Goal: Information Seeking & Learning: Learn about a topic

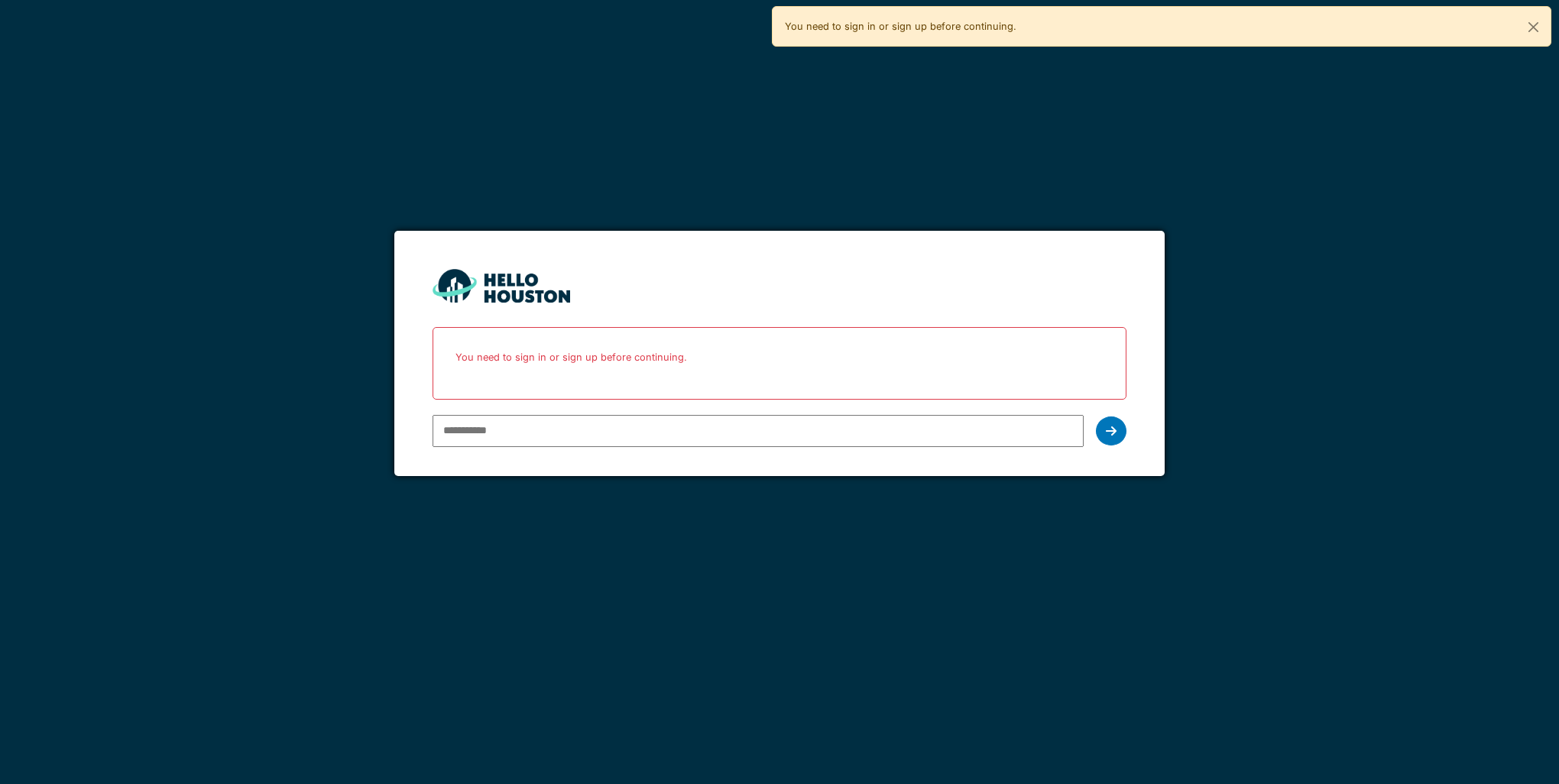
click at [507, 428] on input "email" at bounding box center [757, 430] width 650 height 32
type input "**********"
click at [1112, 426] on icon at bounding box center [1111, 430] width 11 height 12
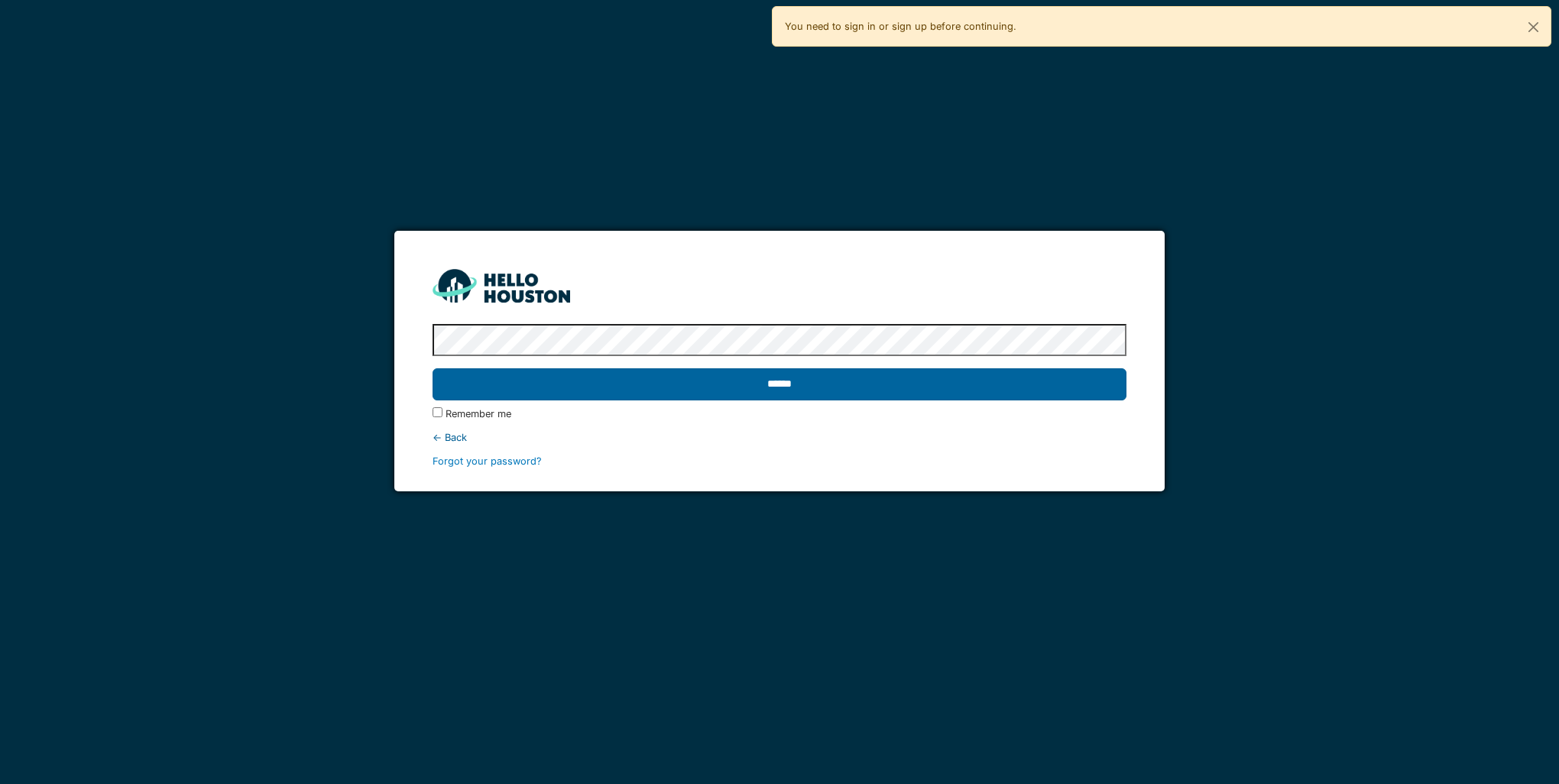
click at [587, 377] on input "******" at bounding box center [780, 384] width 693 height 32
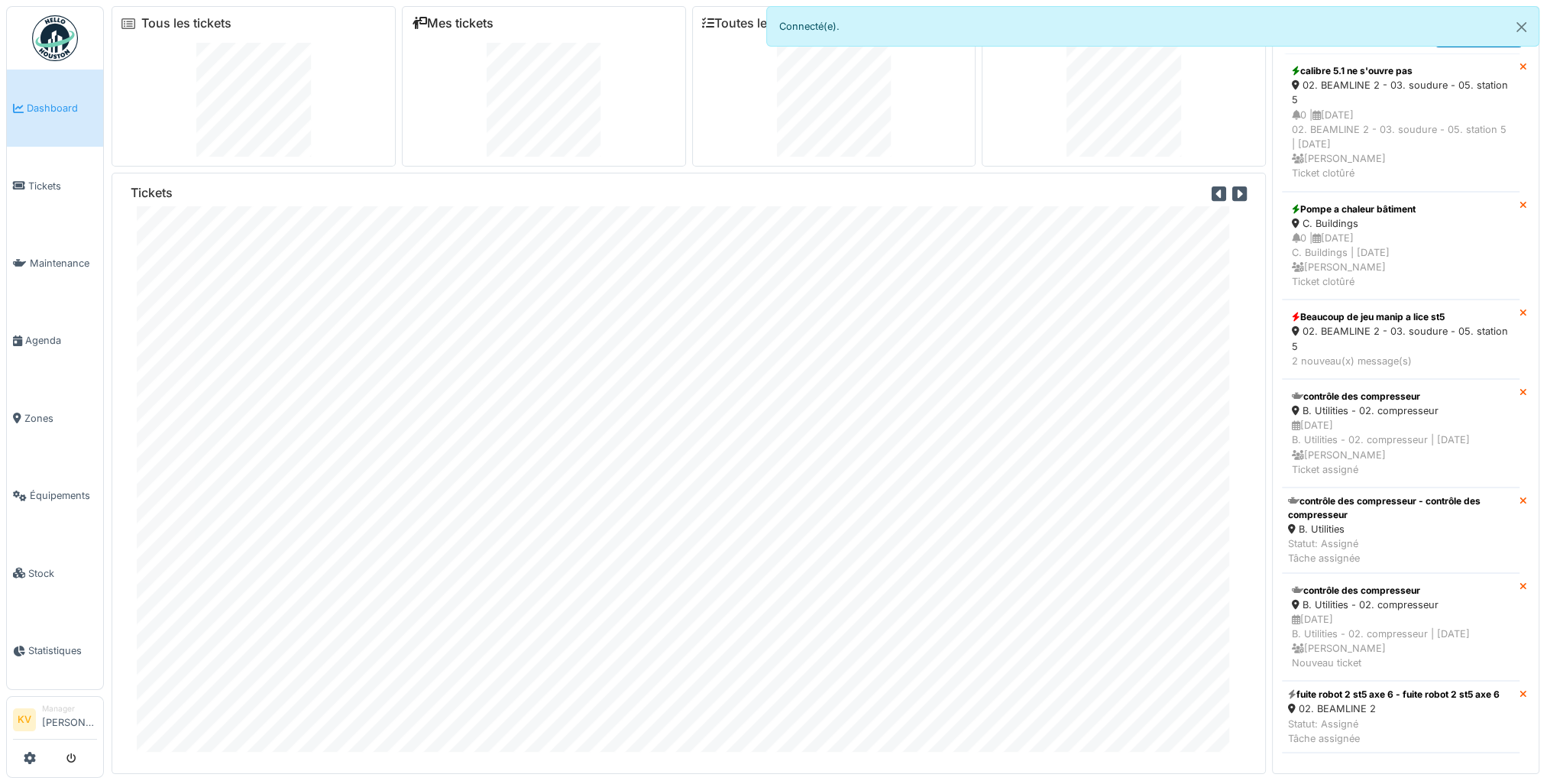
click at [442, 25] on link "Mes tickets" at bounding box center [452, 23] width 82 height 15
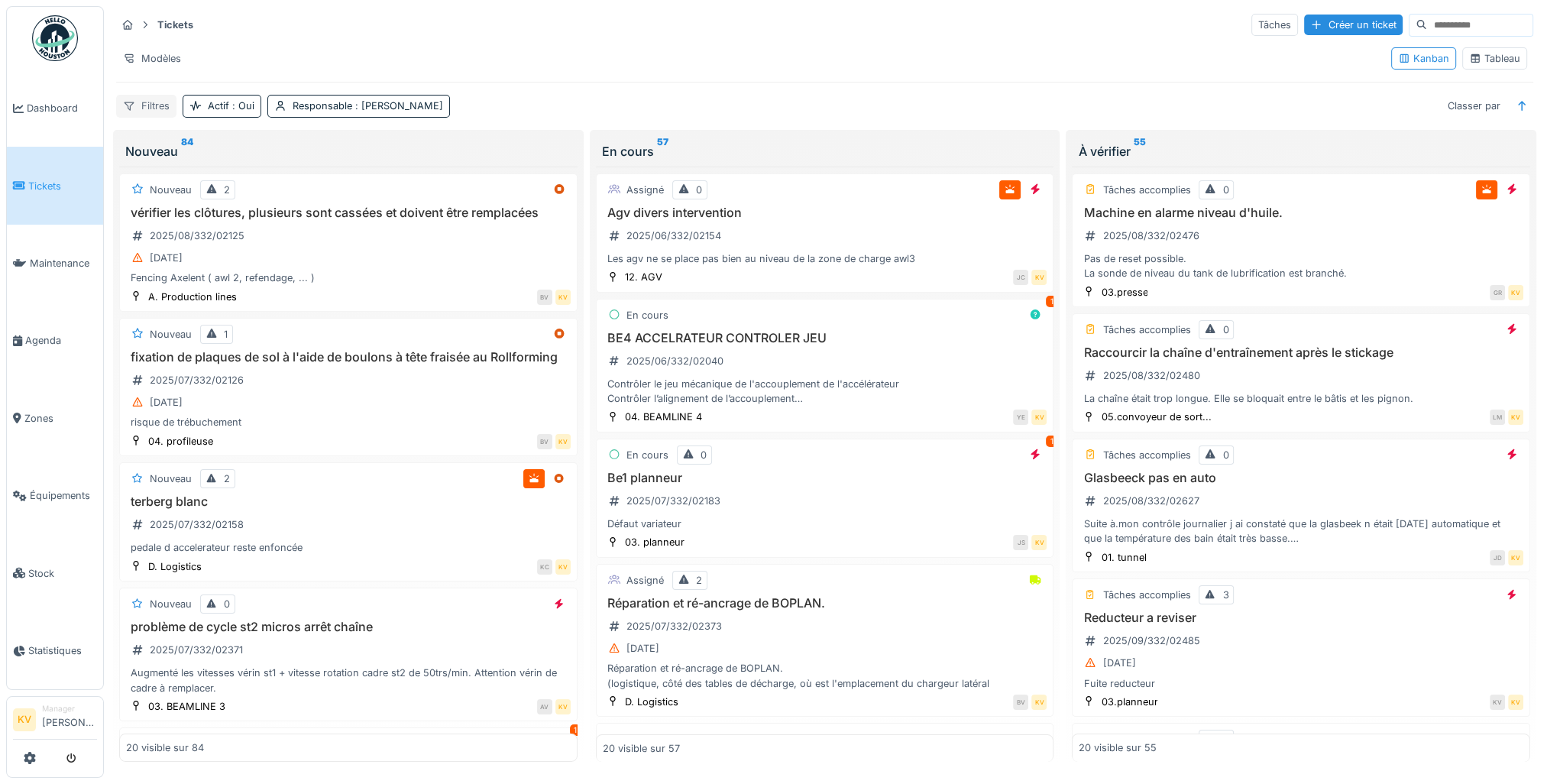
click at [153, 102] on div "Filtres" at bounding box center [147, 105] width 61 height 22
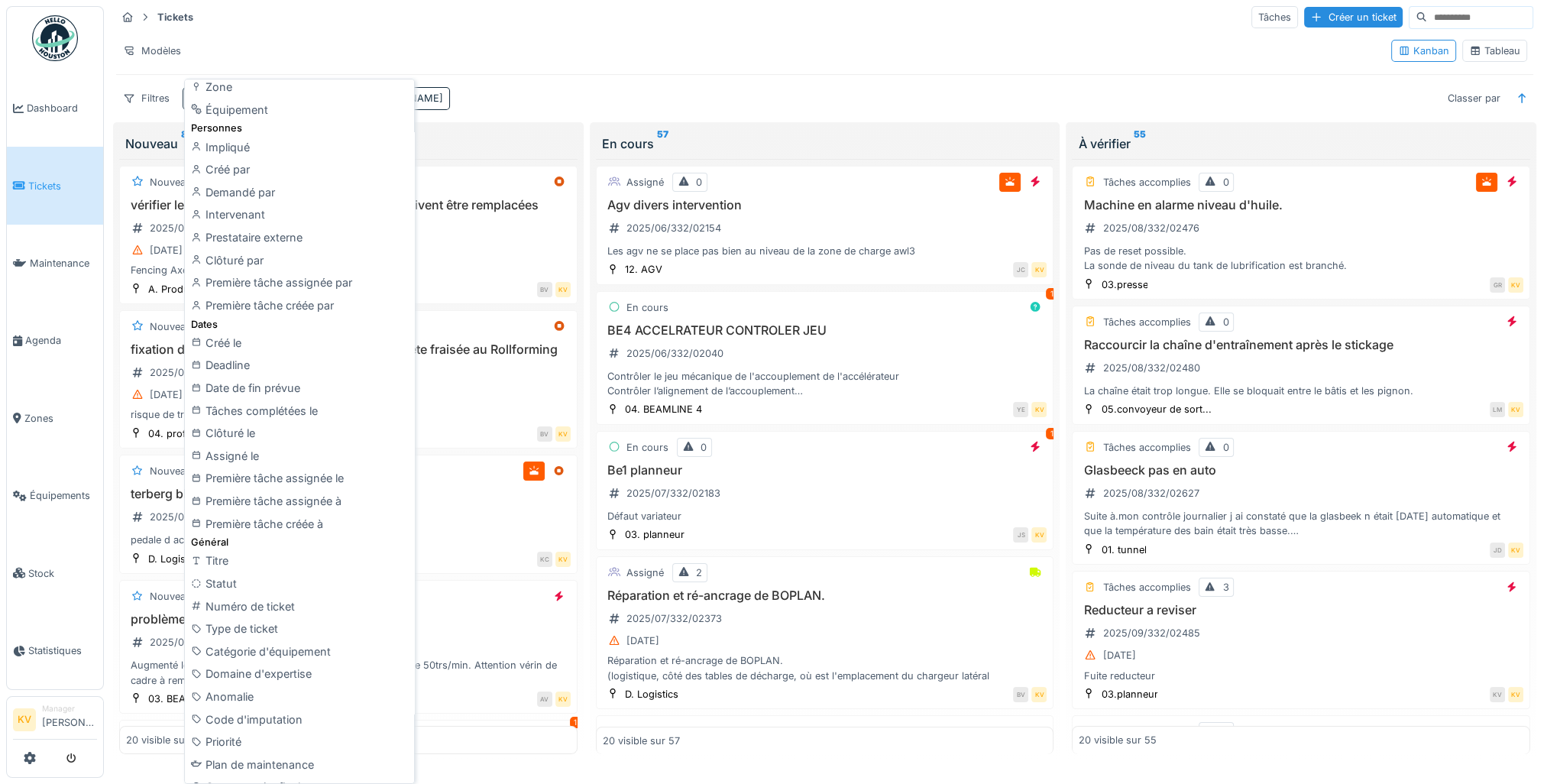
scroll to position [54, 0]
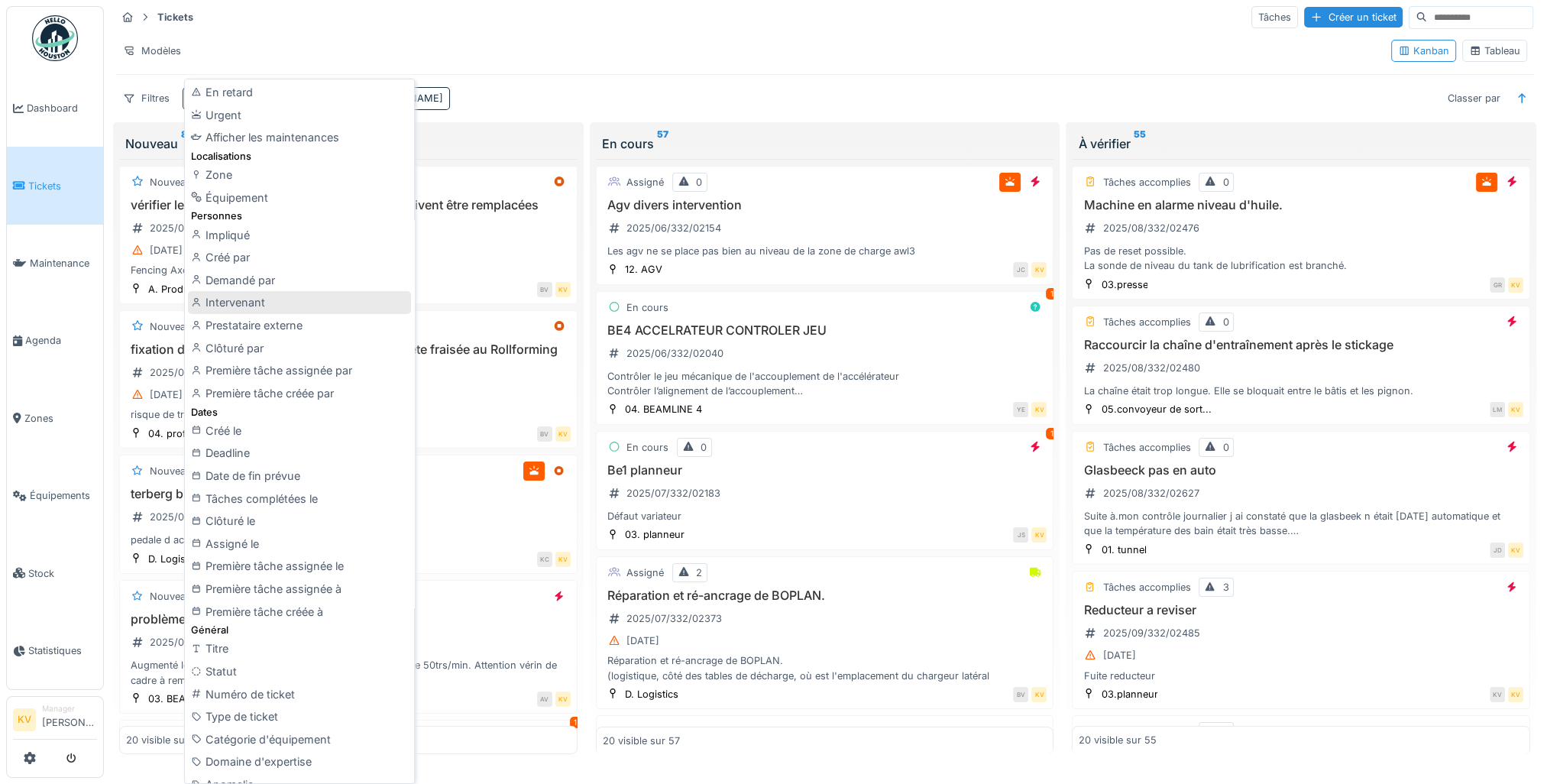
click at [225, 298] on div "Intervenant" at bounding box center [299, 302] width 223 height 23
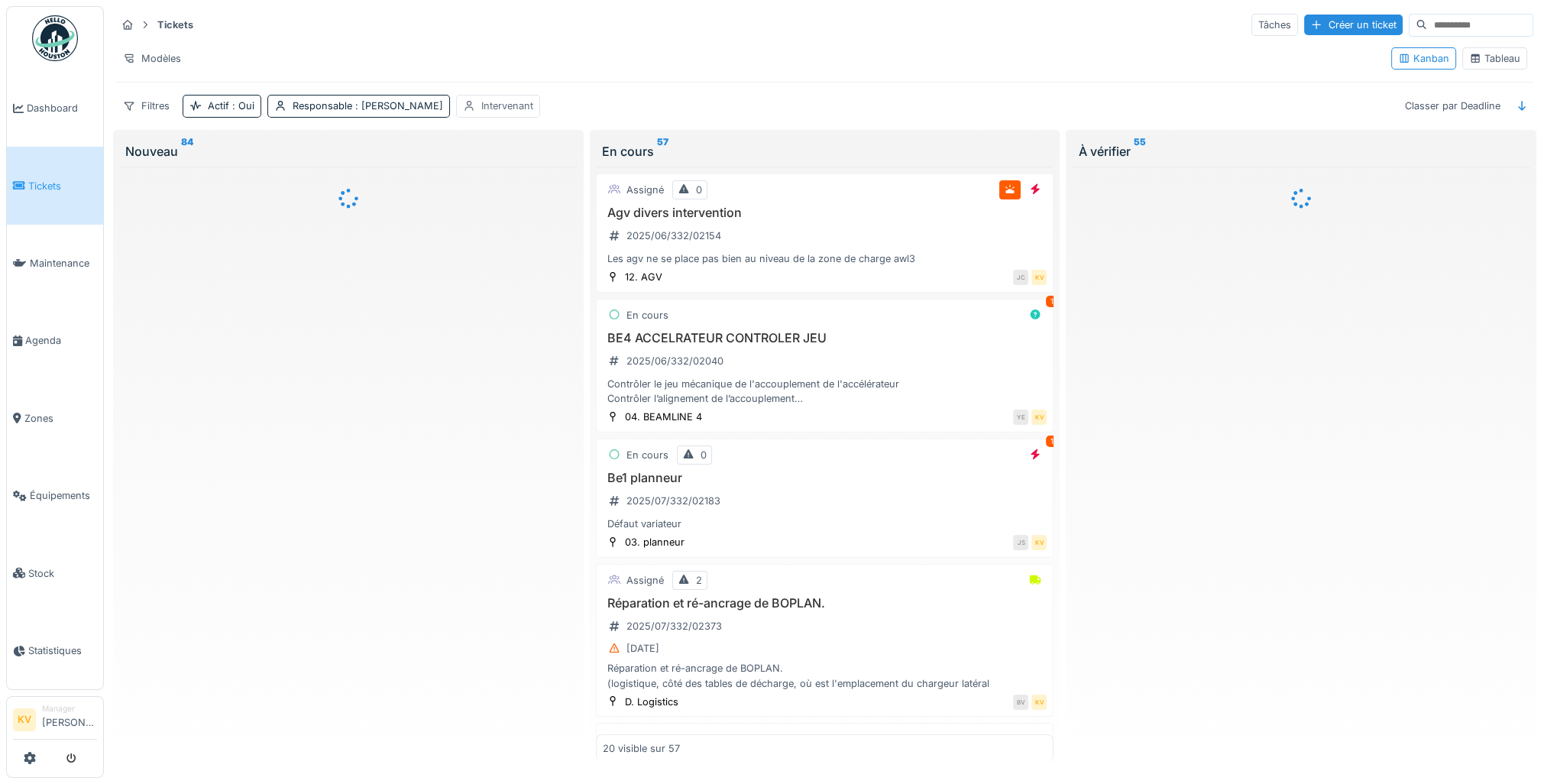
click at [501, 98] on div "Intervenant" at bounding box center [507, 105] width 52 height 15
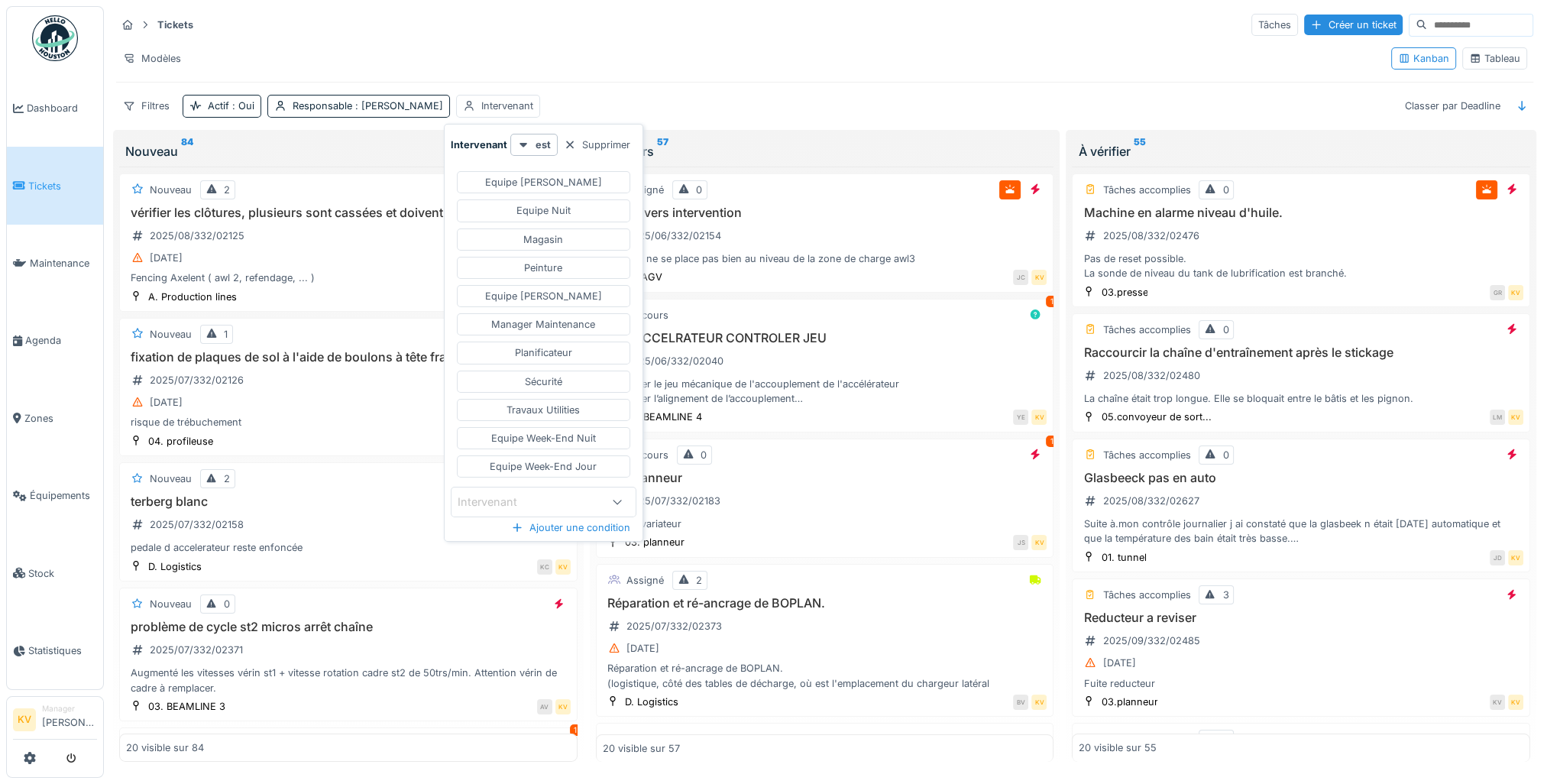
click at [575, 493] on div "Intervenant" at bounding box center [529, 502] width 143 height 17
type input "***"
click at [511, 610] on span "[PERSON_NAME]" at bounding box center [505, 615] width 90 height 17
type input "*****"
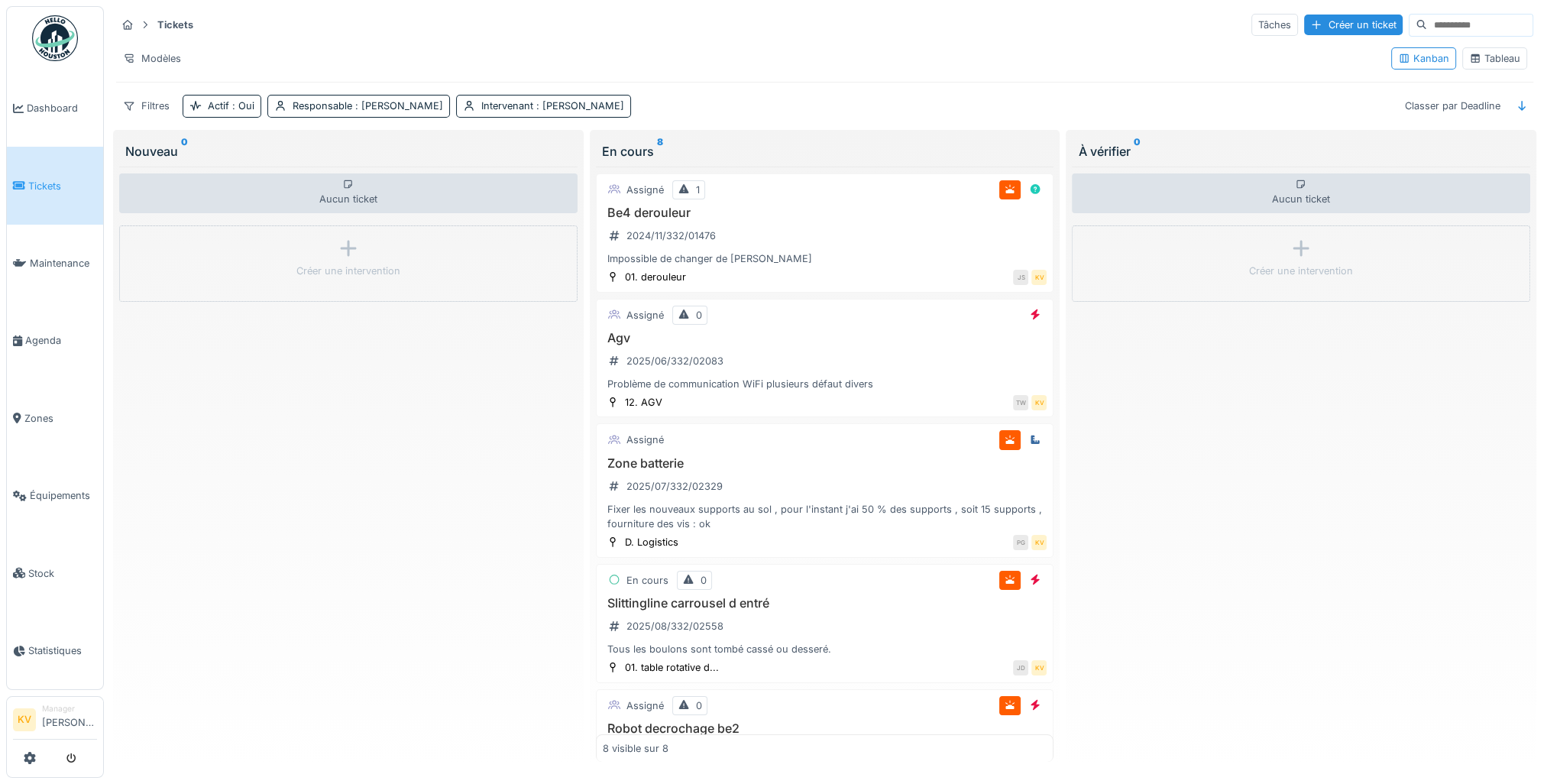
click at [789, 48] on div "Modèles" at bounding box center [747, 59] width 1263 height 22
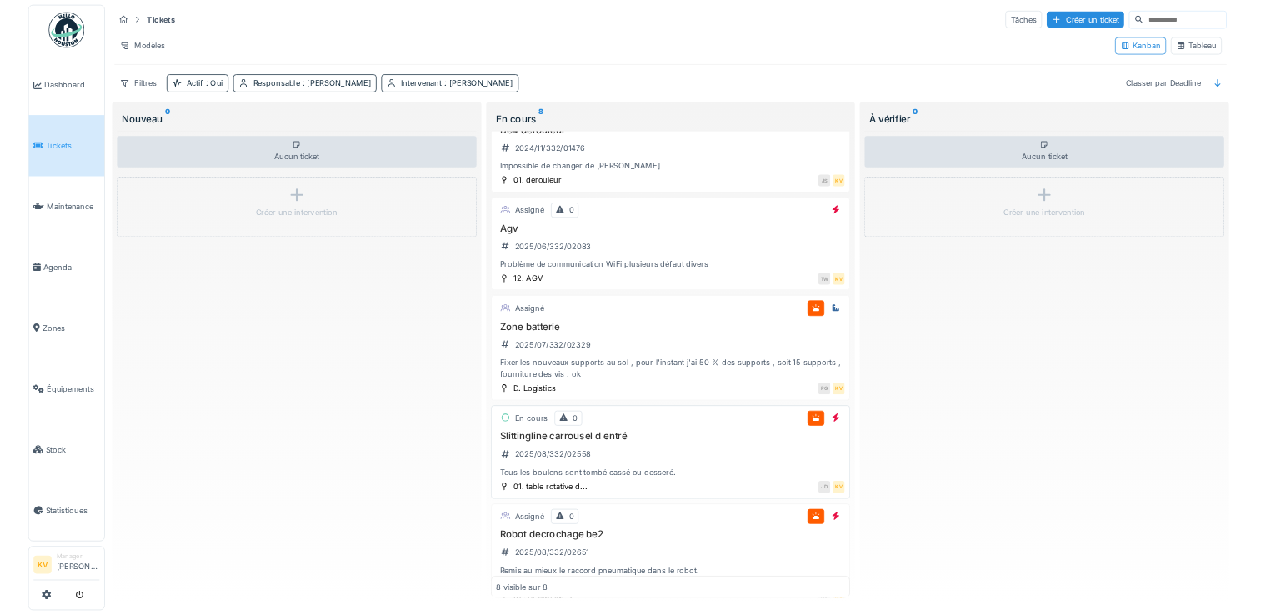
scroll to position [0, 0]
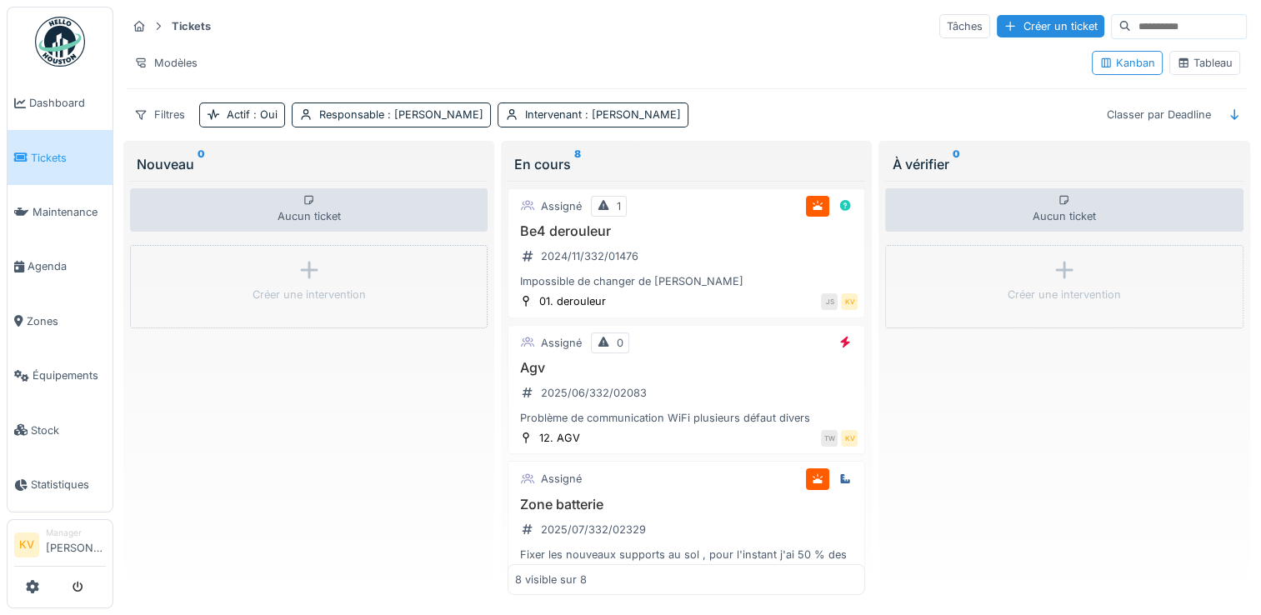
click at [1202, 55] on div "Tableau" at bounding box center [1205, 63] width 56 height 16
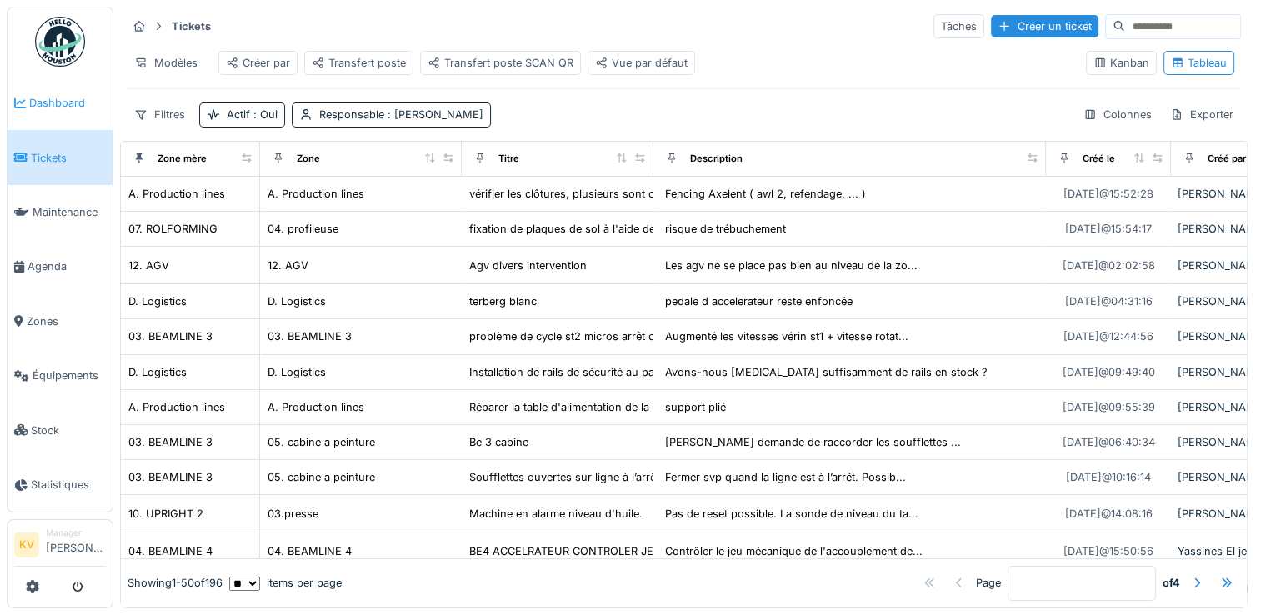
click at [55, 105] on span "Dashboard" at bounding box center [67, 103] width 77 height 16
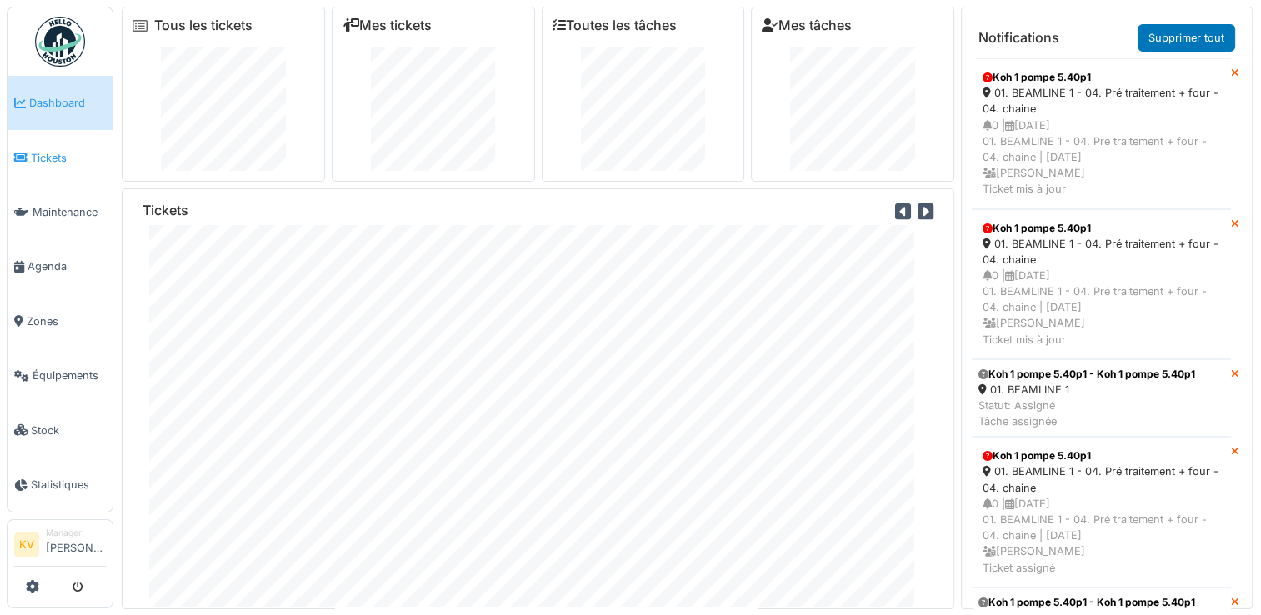
click at [57, 160] on span "Tickets" at bounding box center [68, 158] width 75 height 16
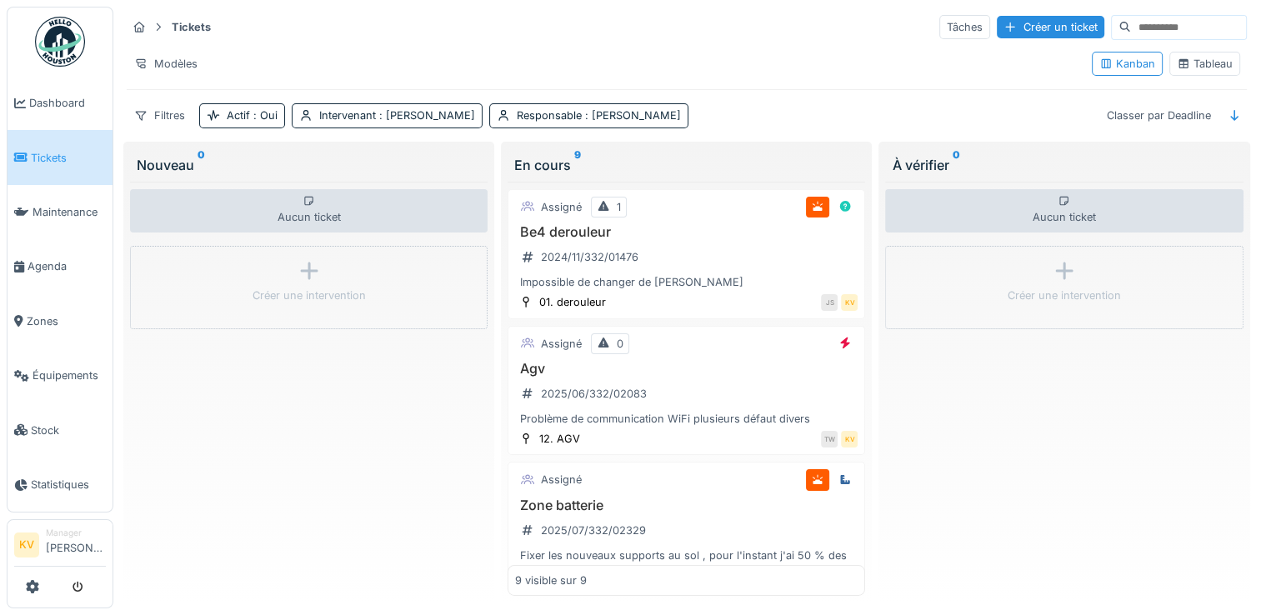
click at [1189, 68] on div "Tableau" at bounding box center [1205, 64] width 56 height 16
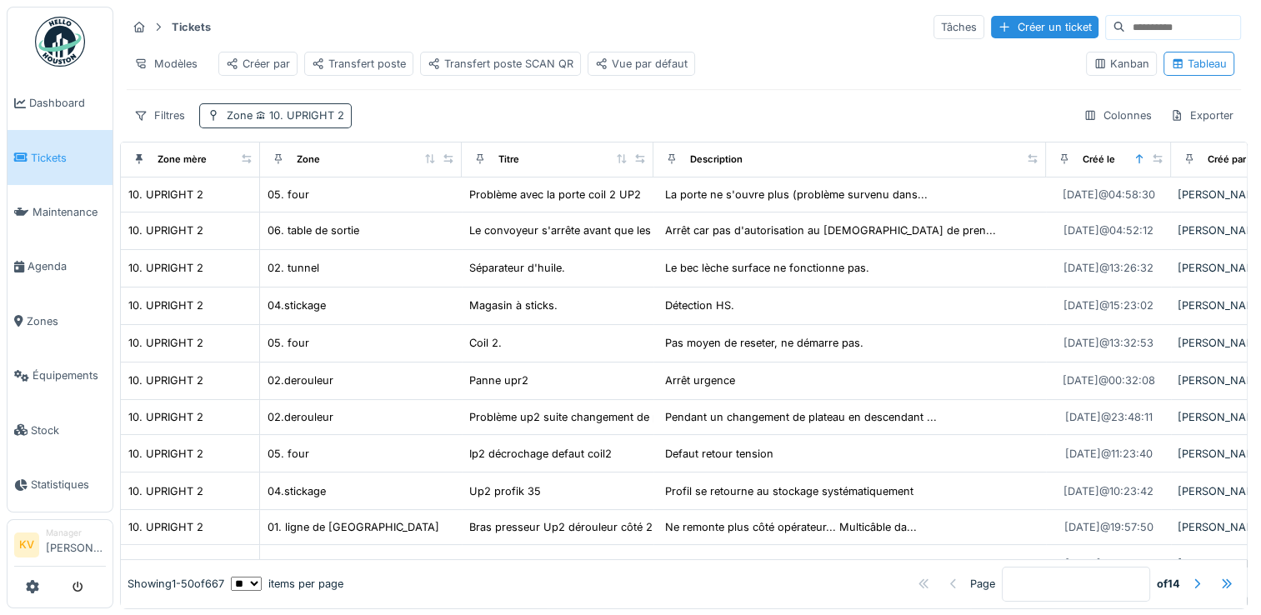
click at [305, 120] on span "10. UPRIGHT 2" at bounding box center [298, 115] width 92 height 12
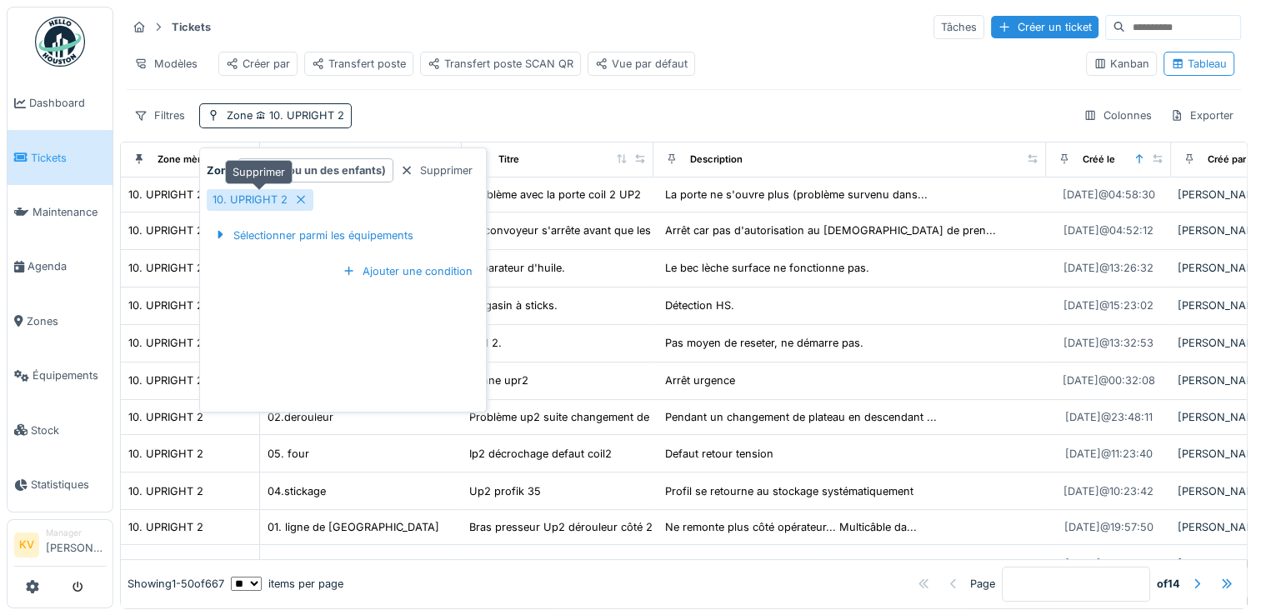
click at [297, 198] on icon at bounding box center [301, 200] width 8 height 8
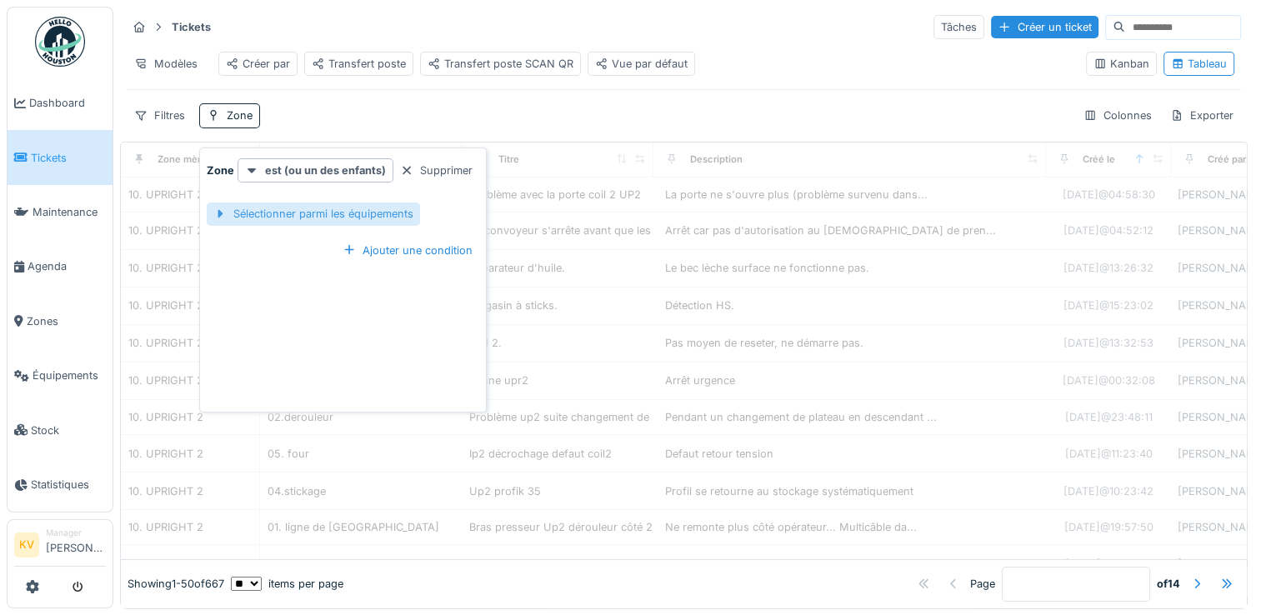
click at [307, 213] on div "Sélectionner parmi les équipements" at bounding box center [313, 213] width 213 height 22
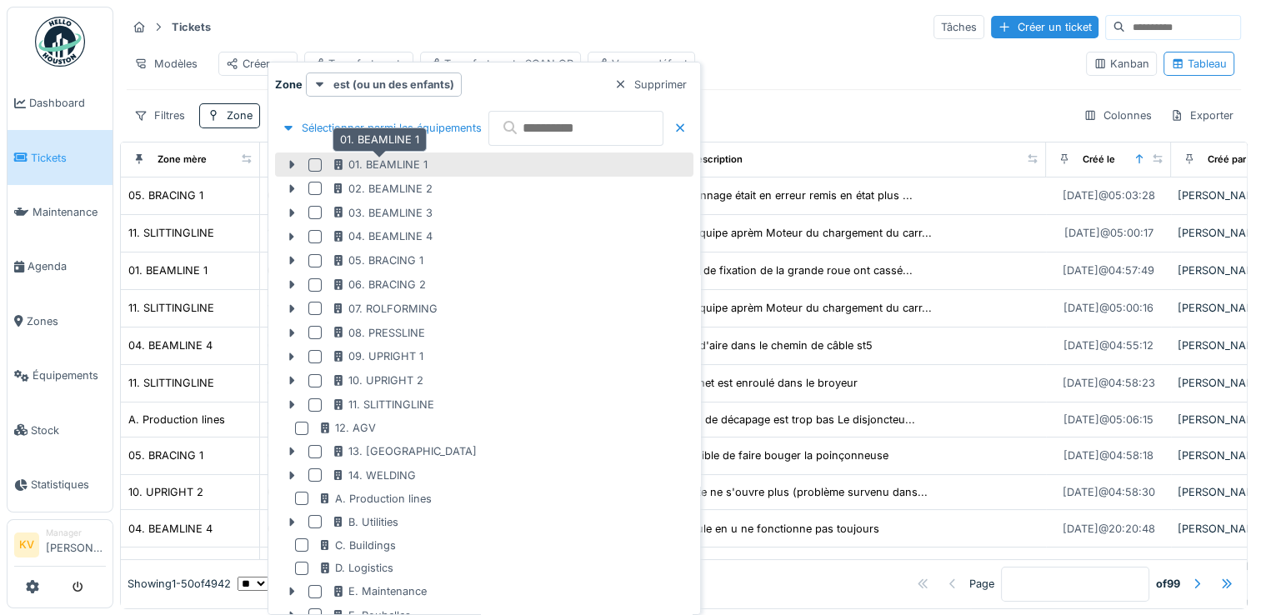
click at [387, 171] on div "01. BEAMLINE 1" at bounding box center [380, 165] width 96 height 16
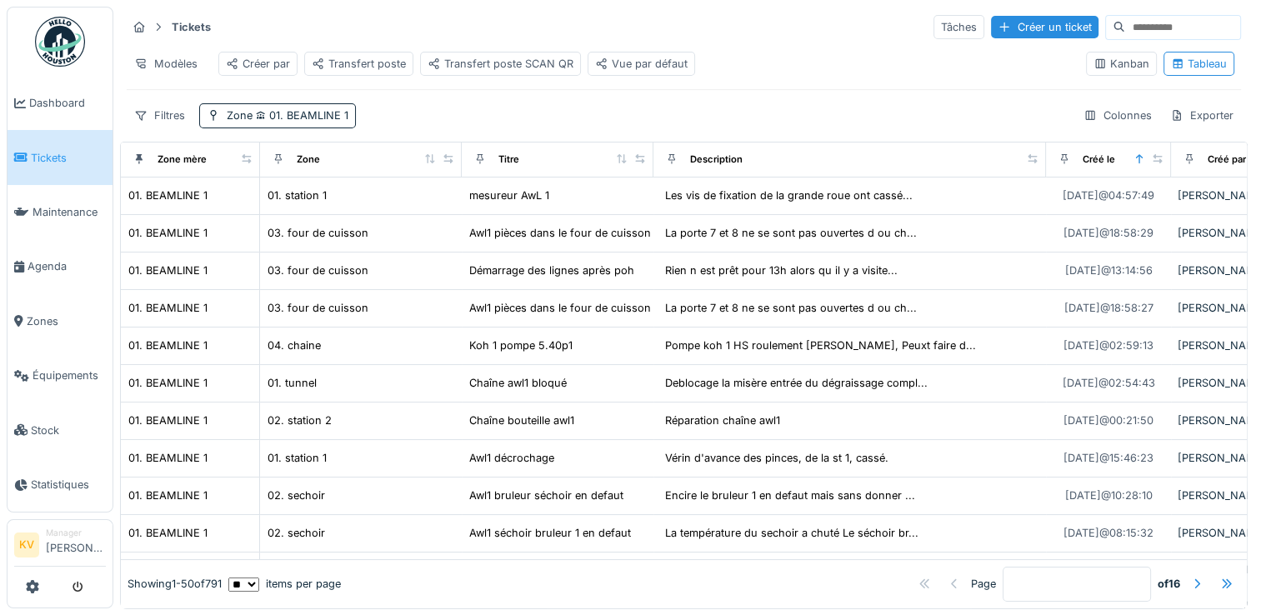
click at [673, 24] on div "Tickets Tâches Créer un ticket" at bounding box center [684, 26] width 1114 height 27
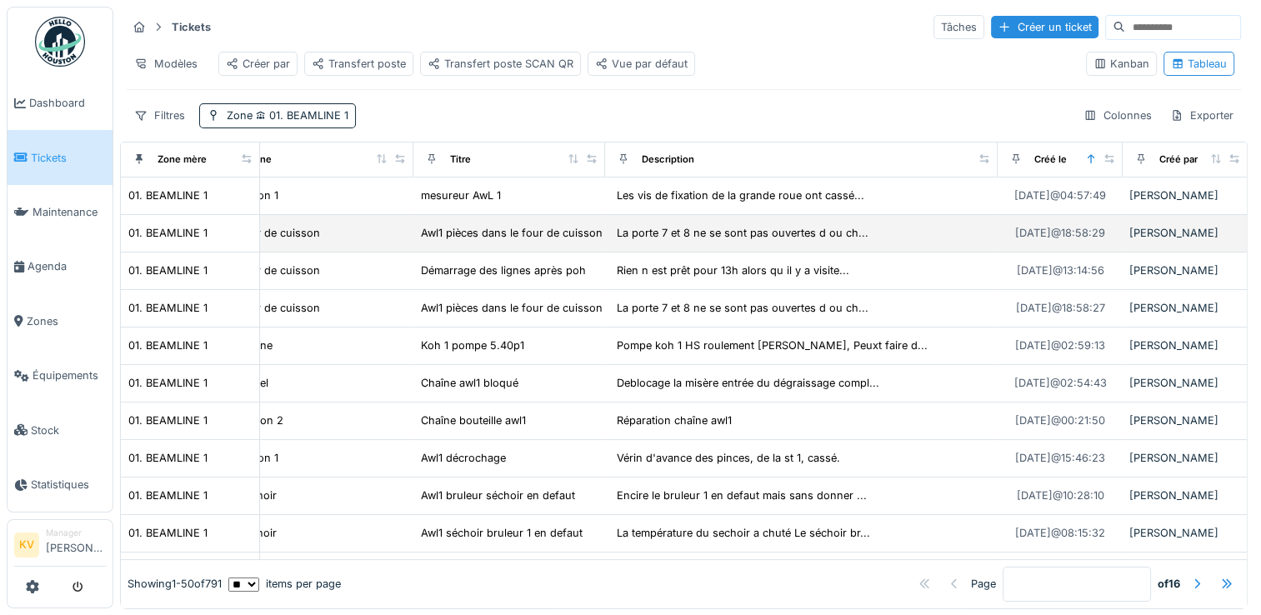
scroll to position [0, 47]
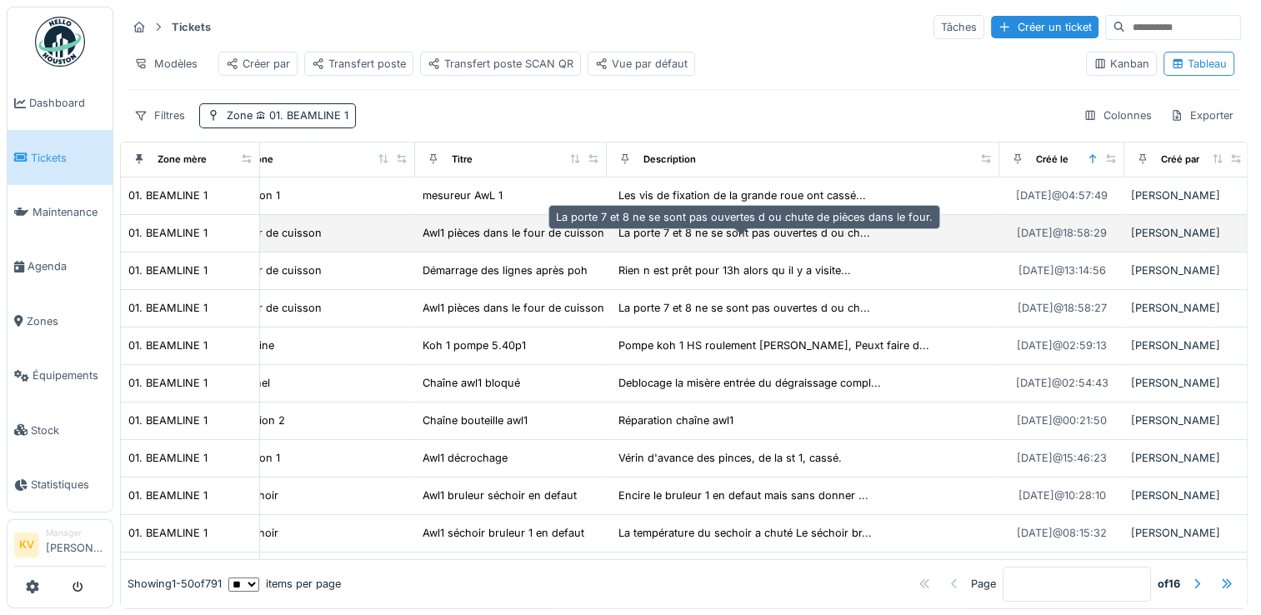
click at [733, 241] on div "La porte 7 et 8 ne se sont pas ouvertes d ou ch..." at bounding box center [744, 233] width 252 height 16
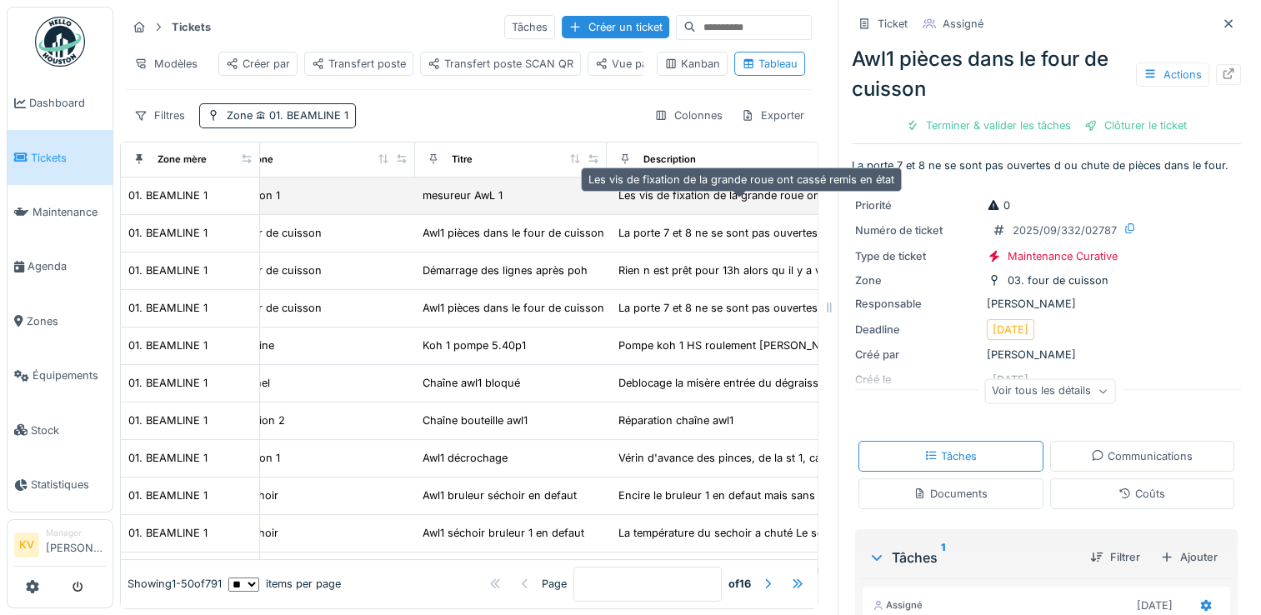
click at [633, 203] on div "Les vis de fixation de la grande roue ont cassé..." at bounding box center [741, 195] width 247 height 16
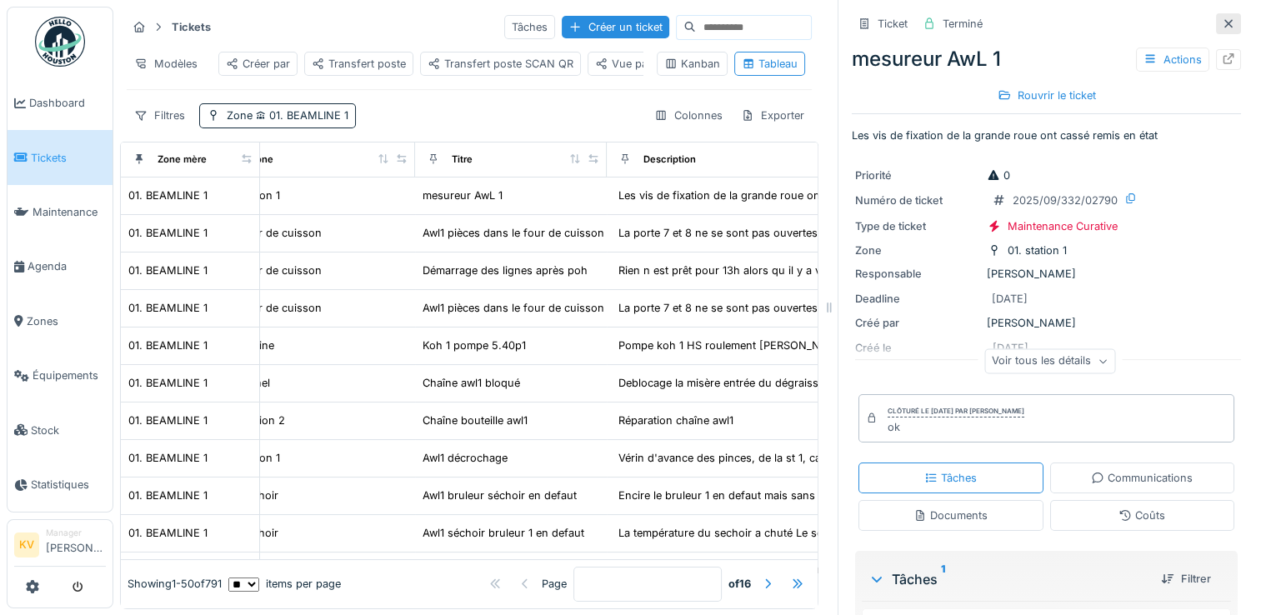
click at [1222, 17] on div at bounding box center [1228, 24] width 13 height 16
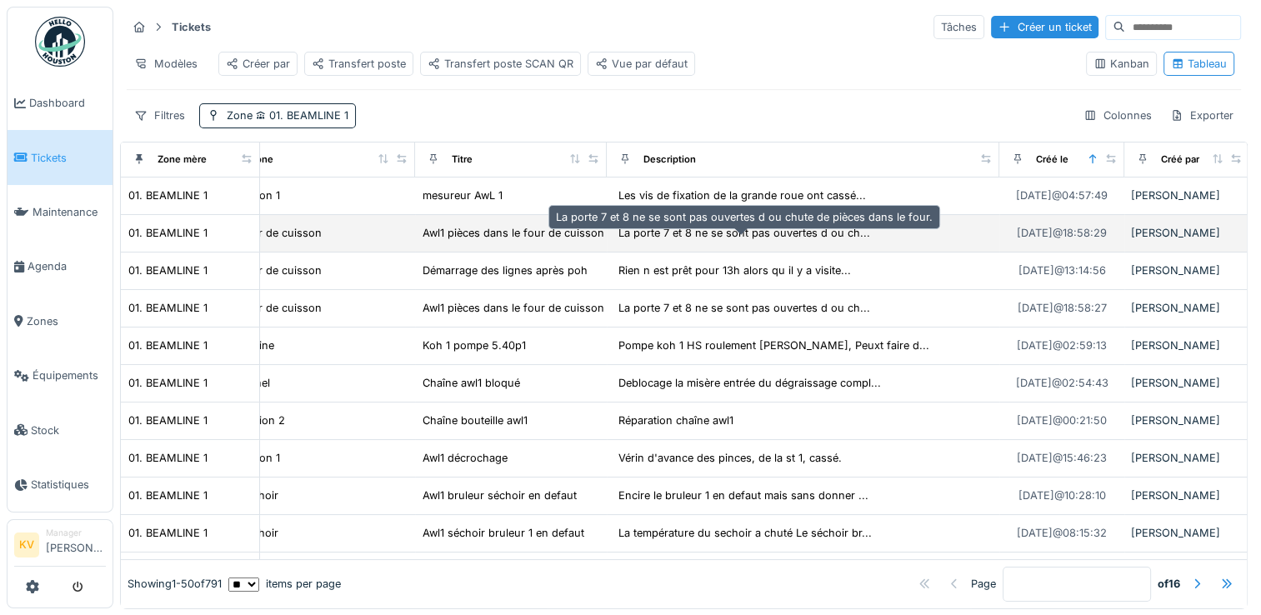
click at [728, 241] on div "La porte 7 et 8 ne se sont pas ouvertes d ou ch..." at bounding box center [744, 233] width 252 height 16
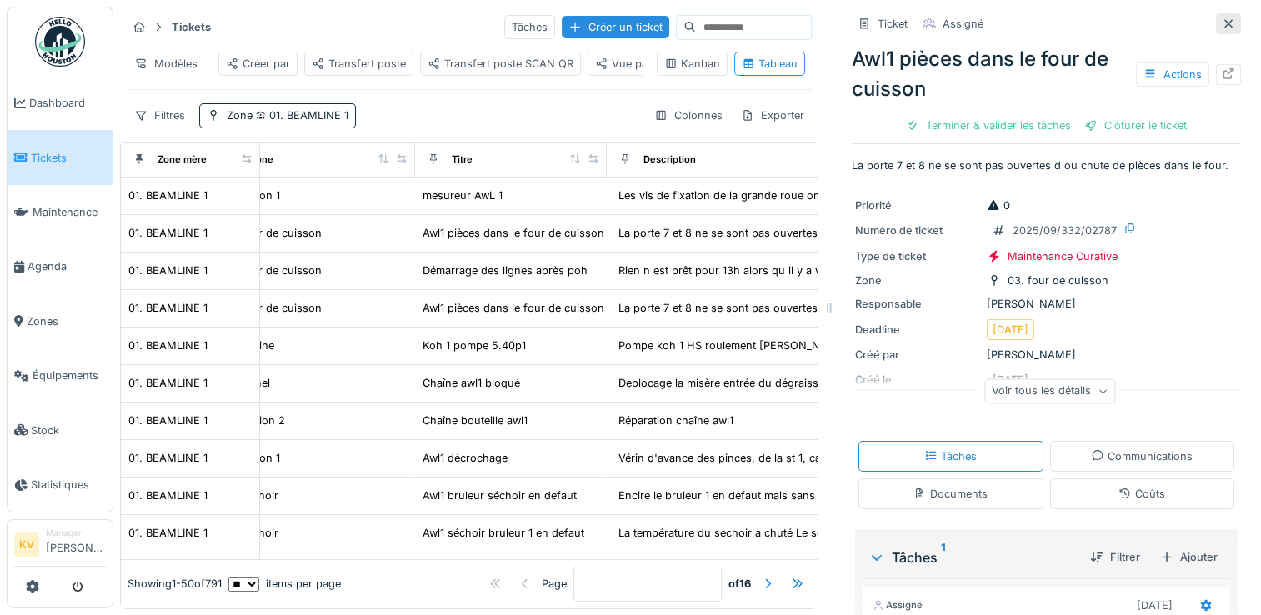
click at [1222, 23] on icon at bounding box center [1228, 23] width 13 height 11
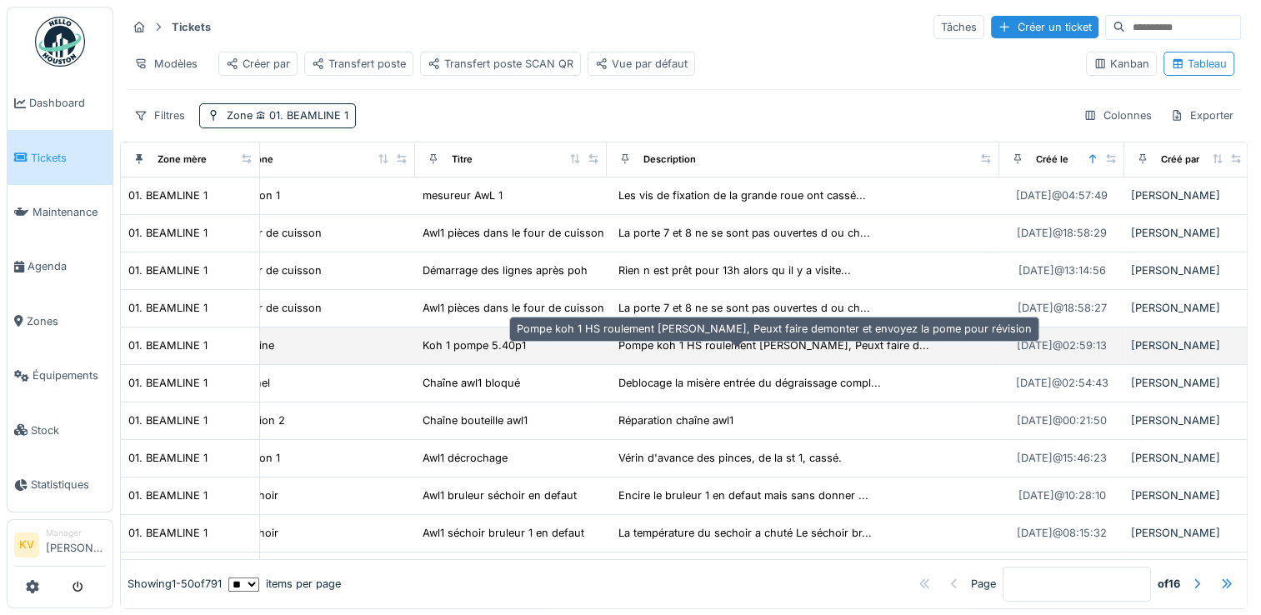
click at [767, 353] on div "Pompe koh 1 HS roulement Kjell, Peuxt faire d..." at bounding box center [773, 345] width 311 height 16
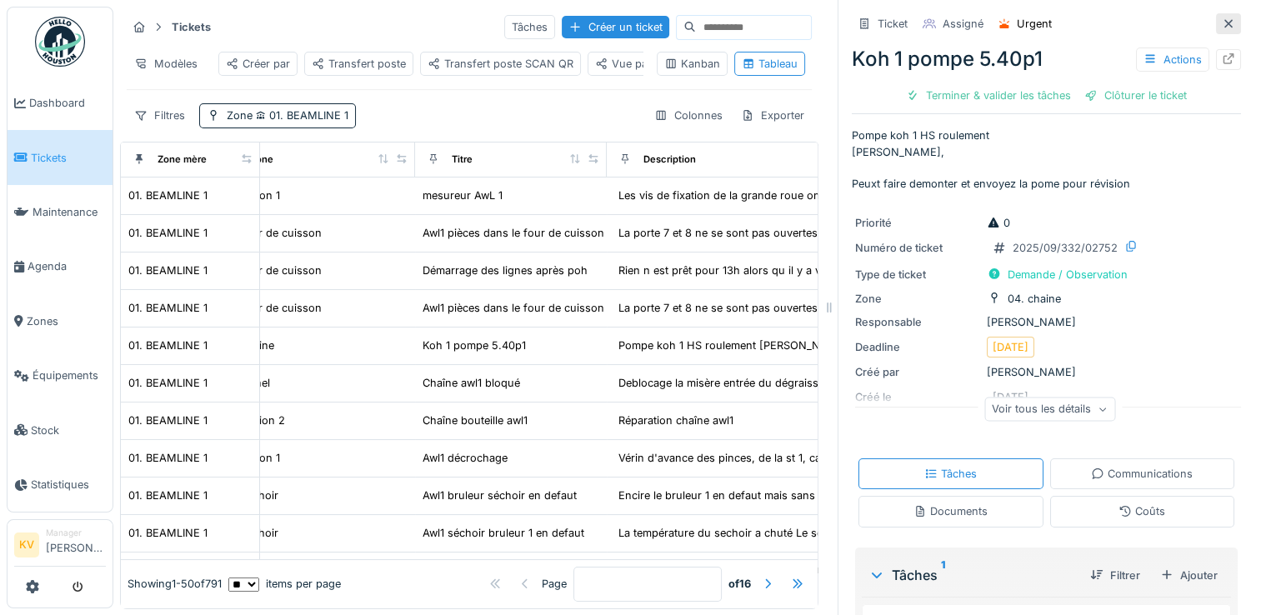
click at [1222, 25] on icon at bounding box center [1228, 23] width 13 height 11
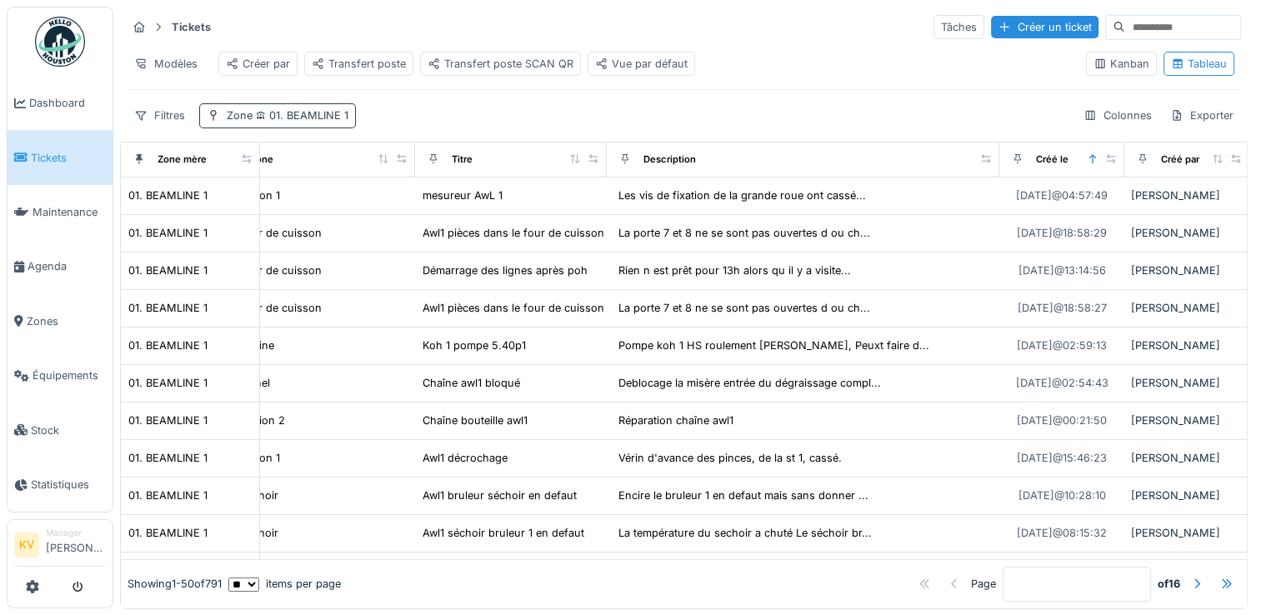
click at [297, 122] on span "01. BEAMLINE 1" at bounding box center [300, 115] width 96 height 12
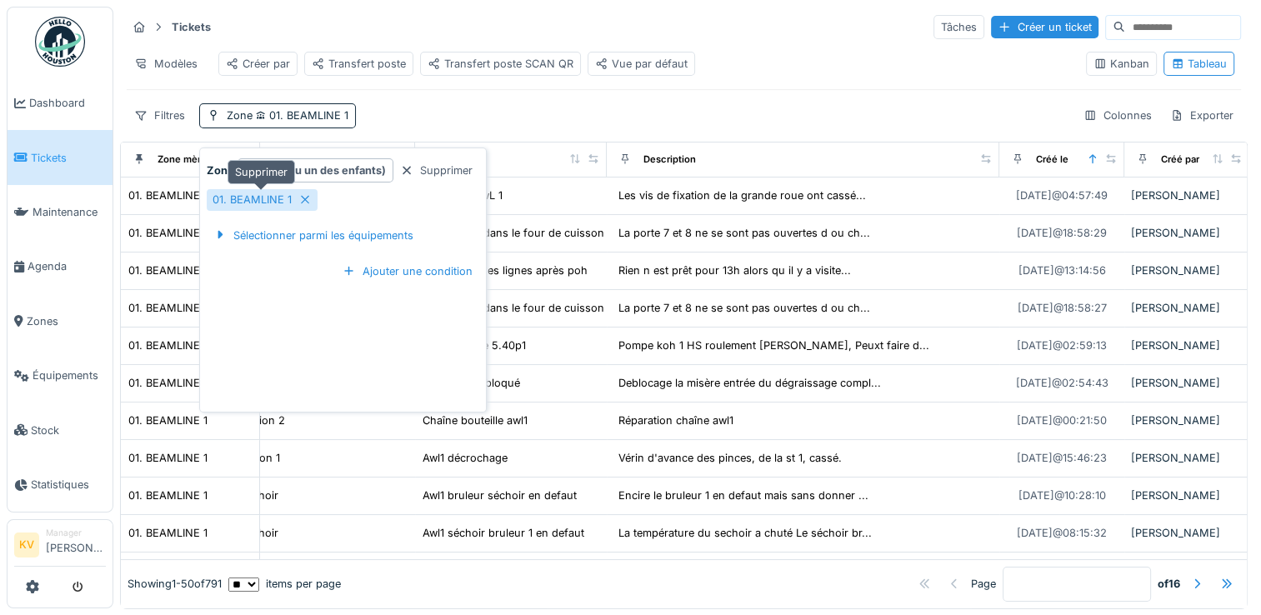
click at [300, 199] on icon at bounding box center [304, 199] width 13 height 11
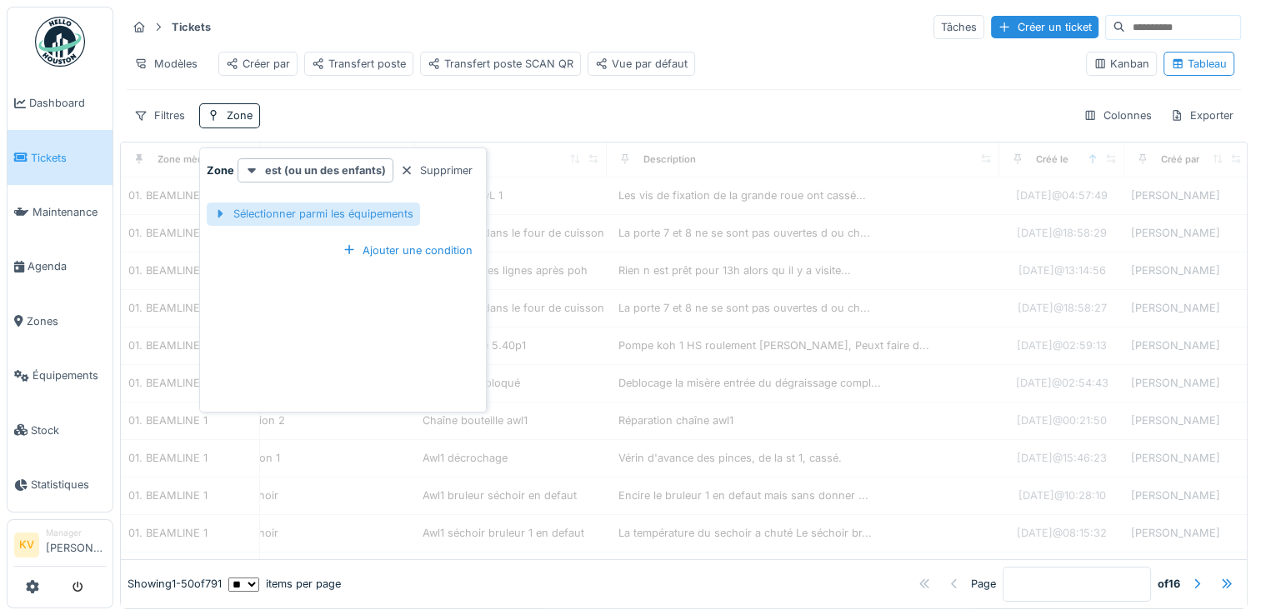
click at [315, 208] on div "Sélectionner parmi les équipements" at bounding box center [313, 213] width 213 height 22
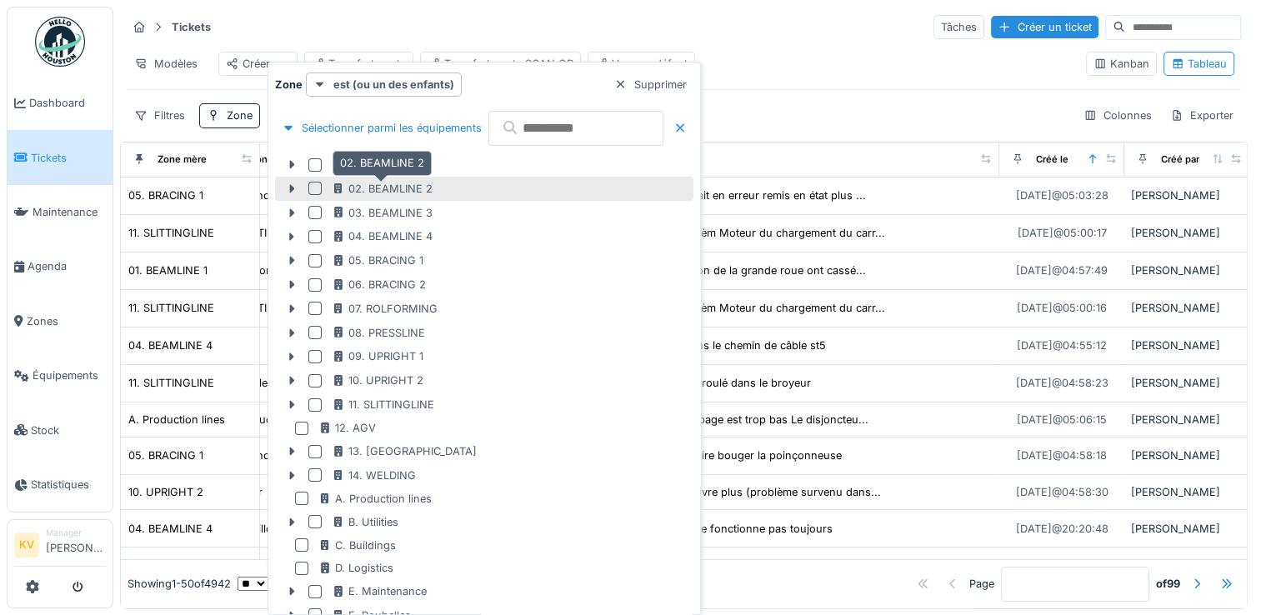
click at [402, 190] on div "02. BEAMLINE 2" at bounding box center [382, 189] width 101 height 16
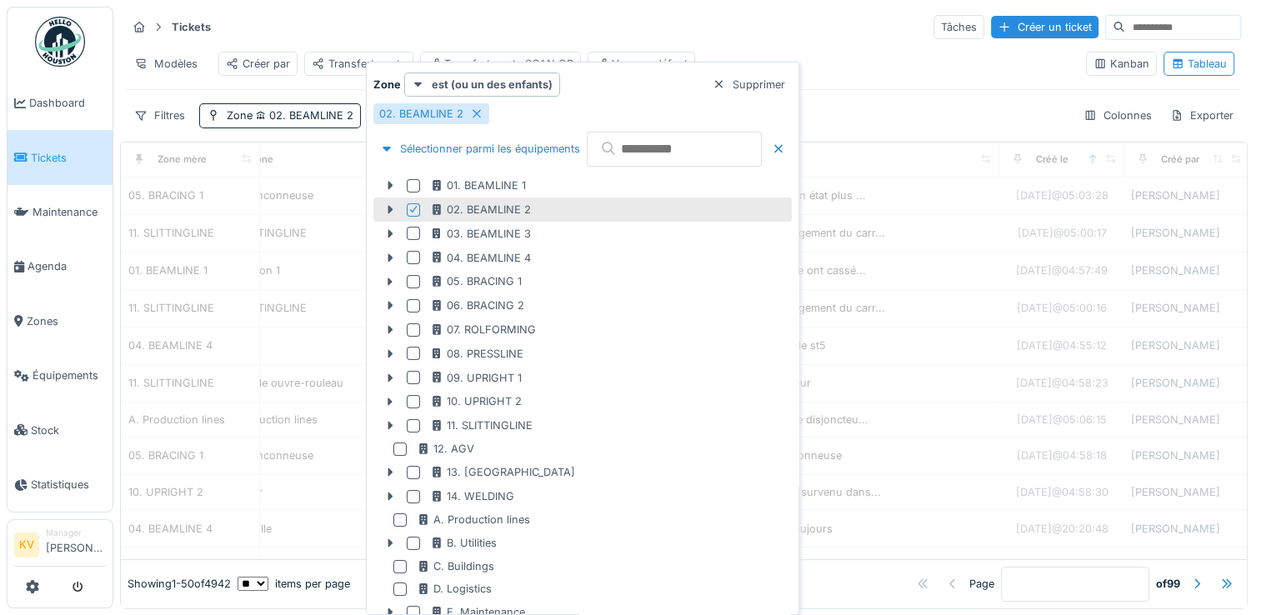
click at [709, 46] on div "Modèles Créer par Transfert poste Transfert poste SCAN QR Vue par défaut" at bounding box center [600, 63] width 946 height 37
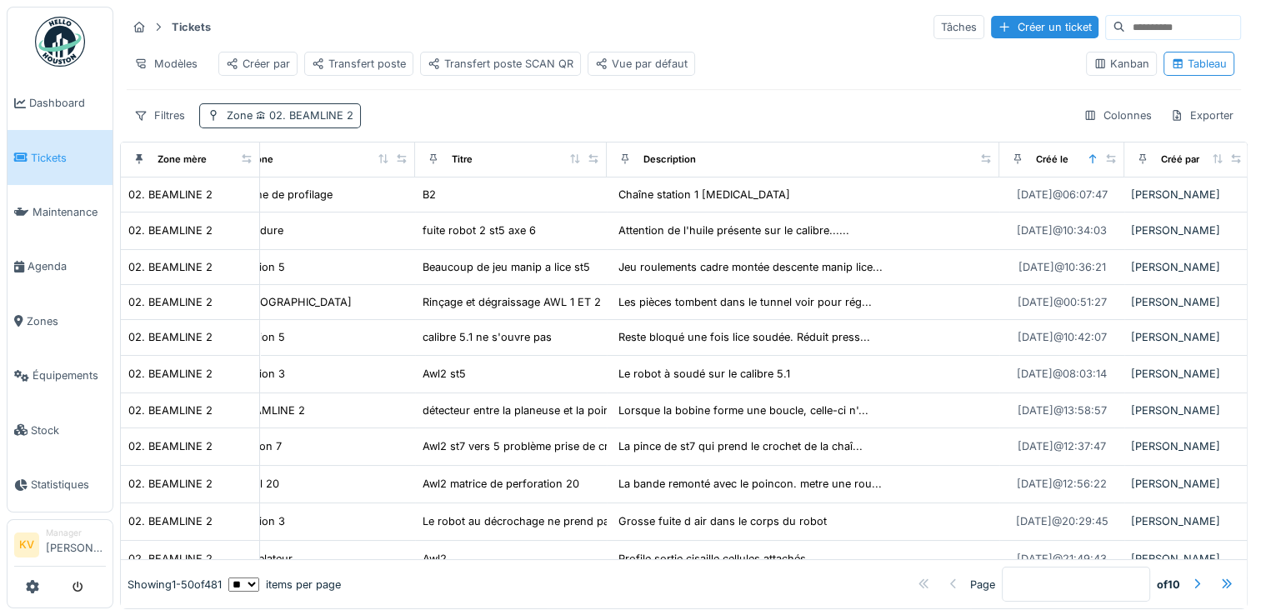
click at [346, 122] on span "02. BEAMLINE 2" at bounding box center [302, 115] width 101 height 12
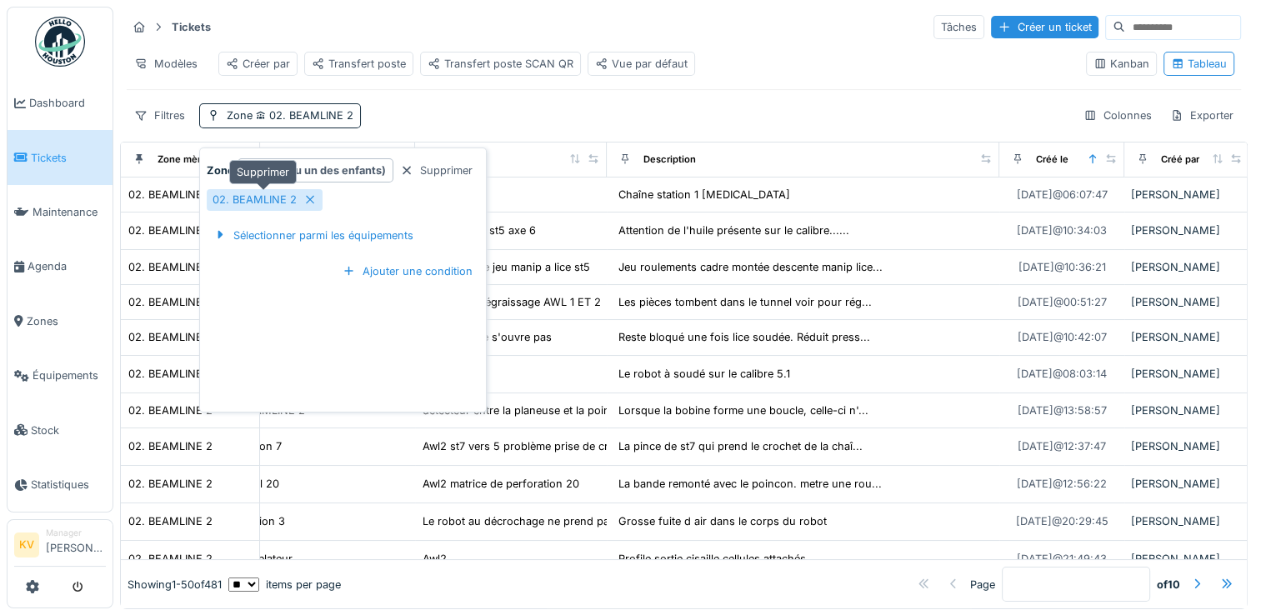
click at [307, 202] on icon at bounding box center [309, 199] width 13 height 11
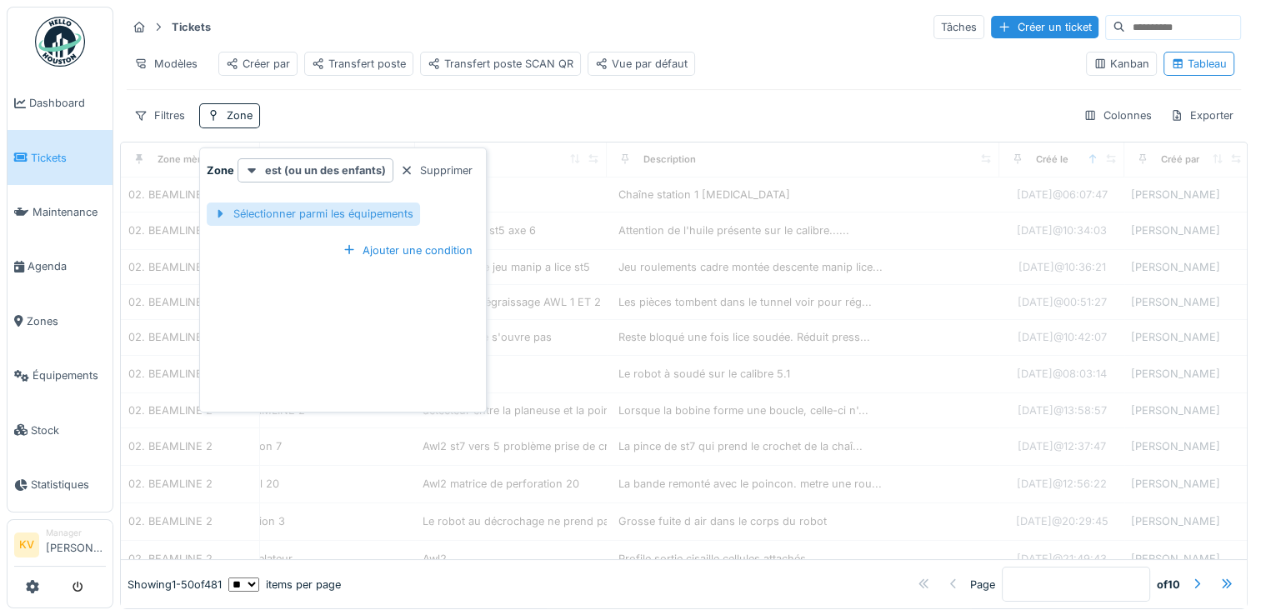
click at [307, 222] on div "Sélectionner parmi les équipements" at bounding box center [313, 213] width 213 height 22
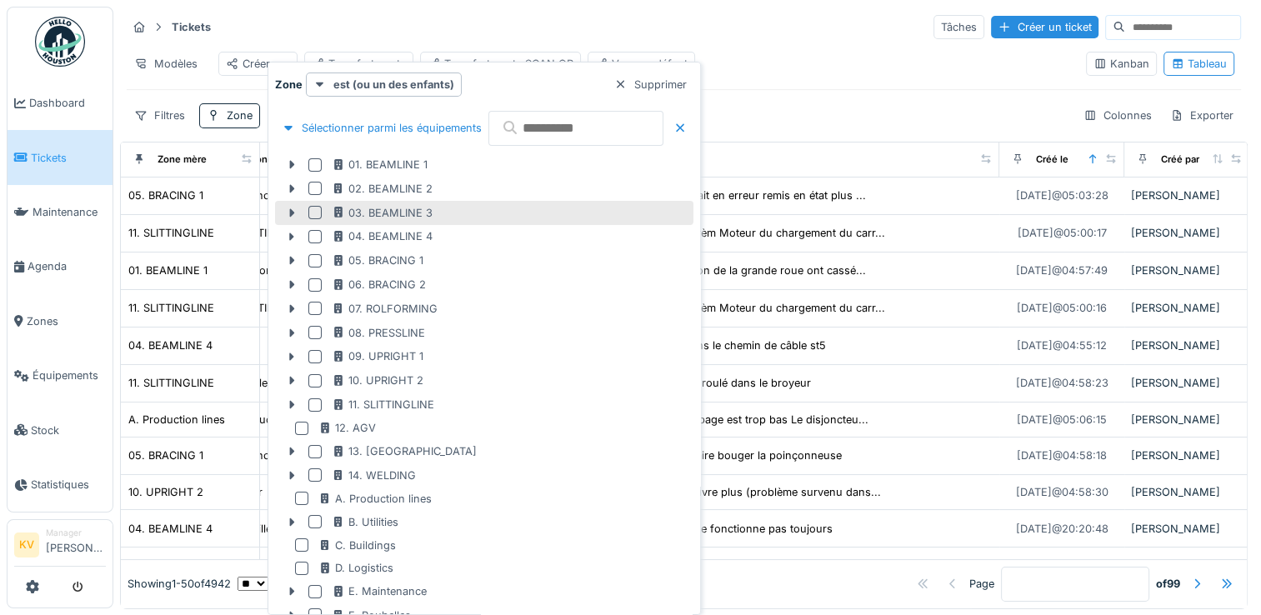
click at [316, 214] on div at bounding box center [314, 212] width 13 height 13
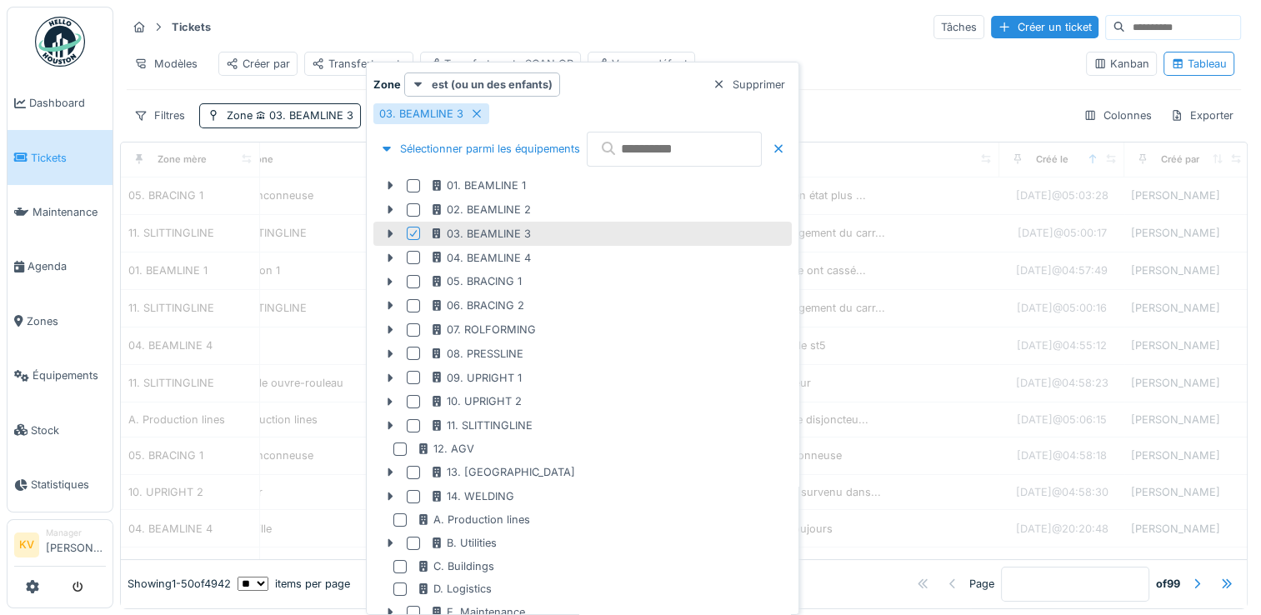
click at [677, 32] on div "Tickets Tâches Créer un ticket" at bounding box center [684, 26] width 1114 height 27
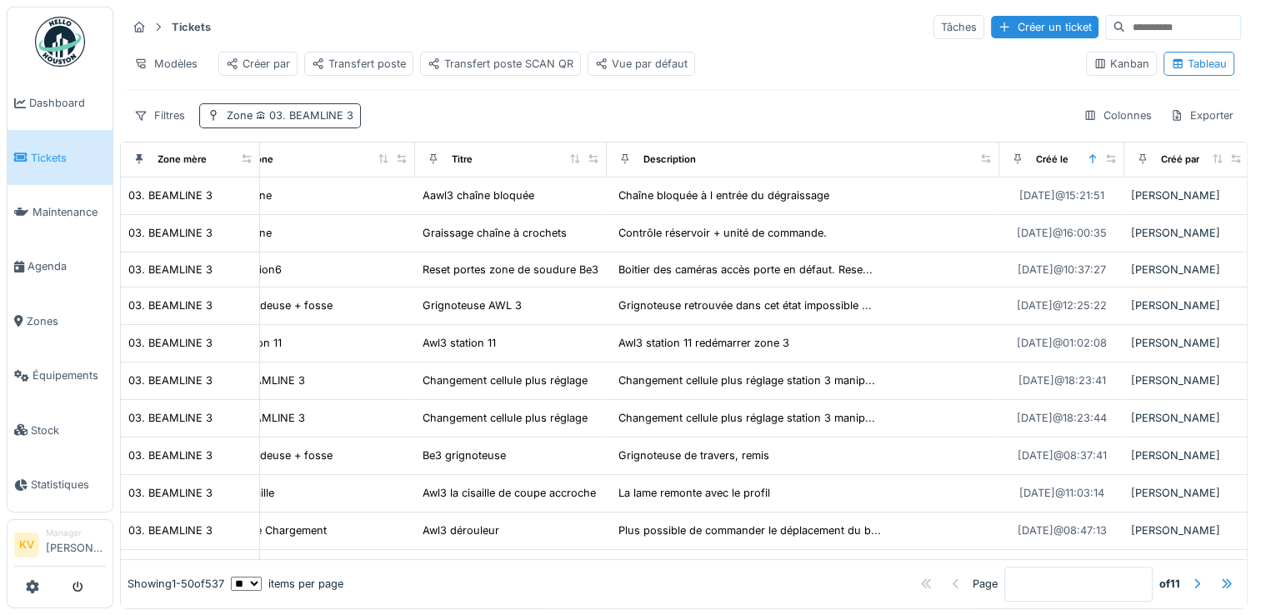
click at [317, 122] on span "03. BEAMLINE 3" at bounding box center [302, 115] width 101 height 12
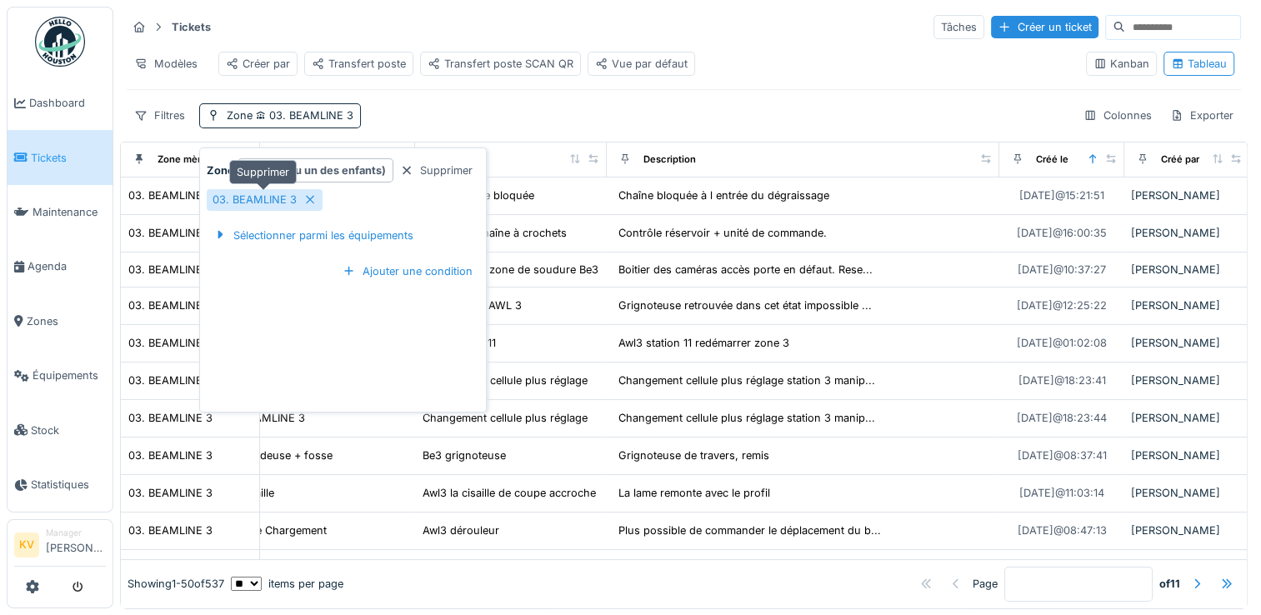
click at [304, 202] on icon at bounding box center [309, 199] width 13 height 11
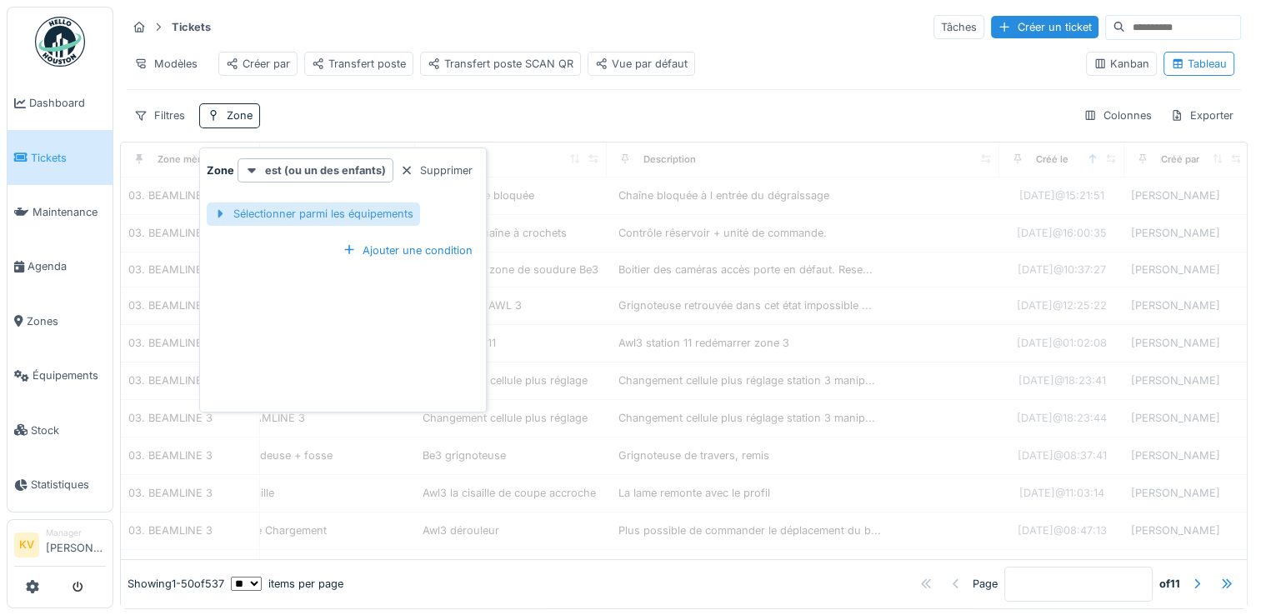
click at [307, 211] on div "Sélectionner parmi les équipements" at bounding box center [313, 213] width 213 height 22
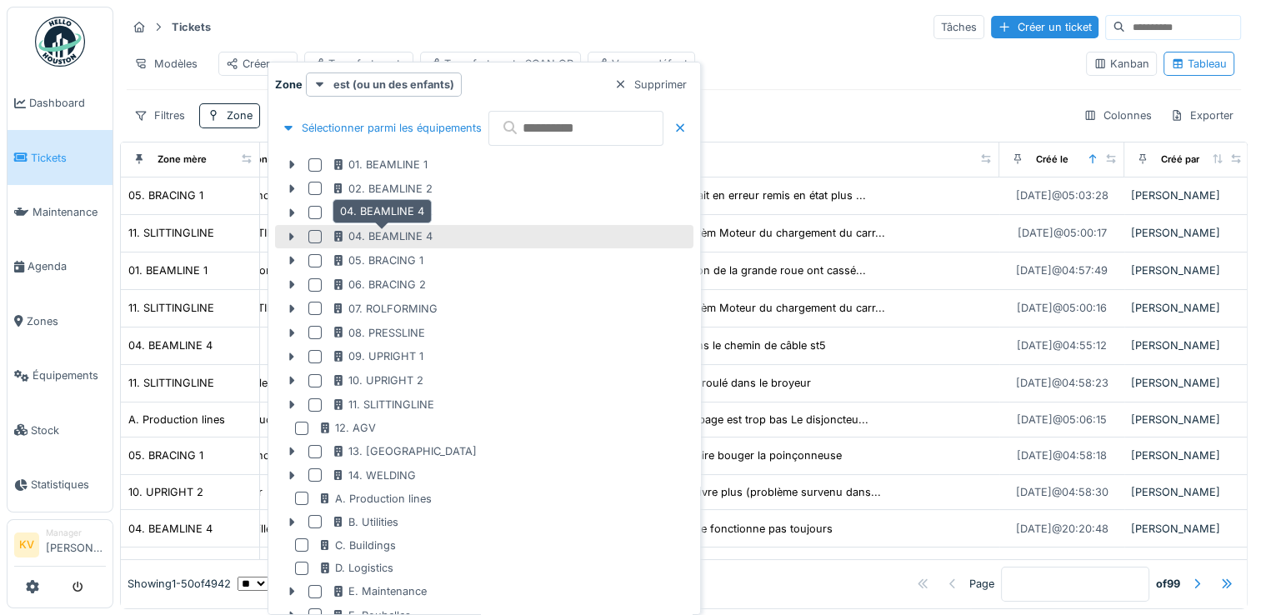
click at [337, 237] on icon at bounding box center [338, 236] width 8 height 11
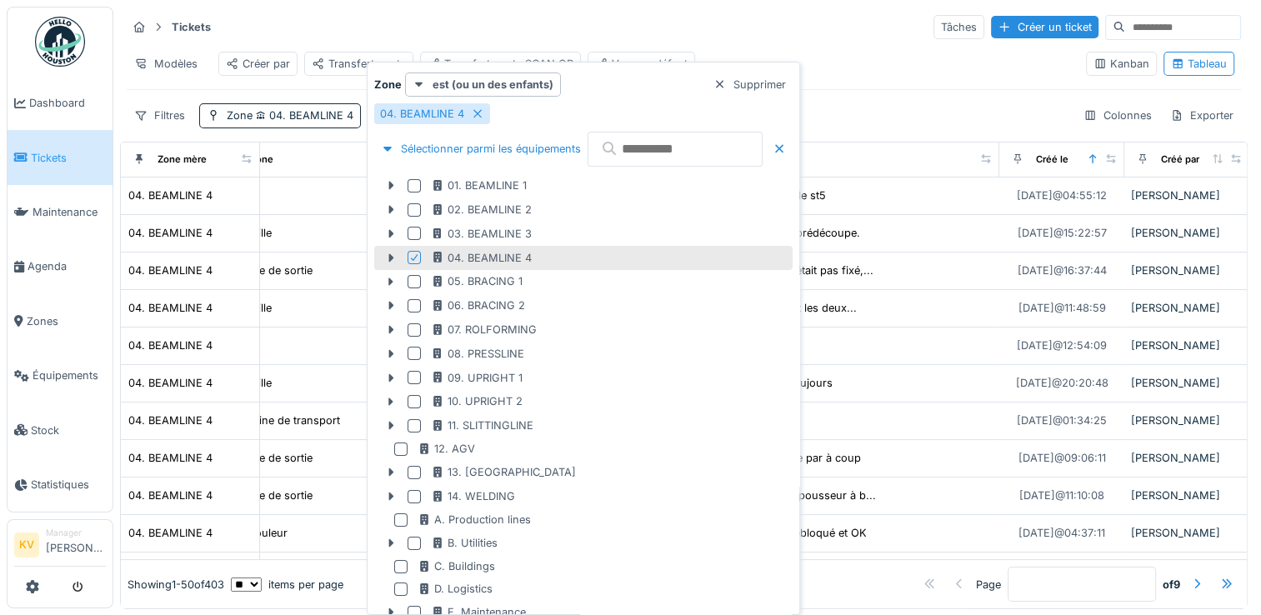
click at [680, 17] on div "Tickets Tâches Créer un ticket" at bounding box center [684, 26] width 1114 height 27
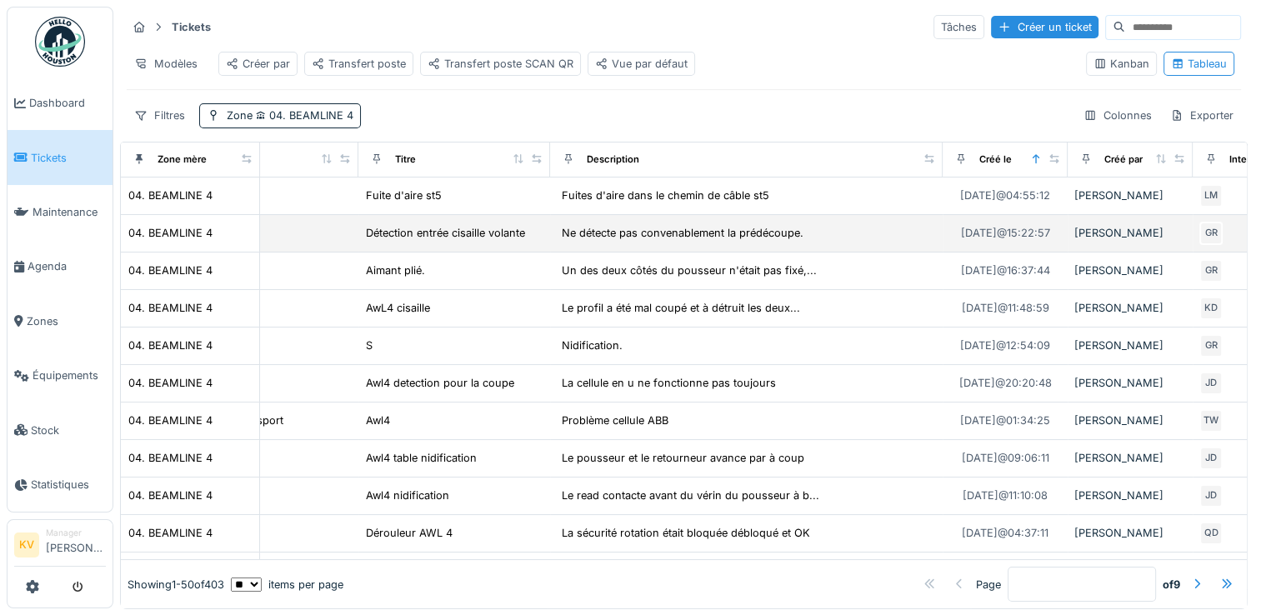
scroll to position [0, 87]
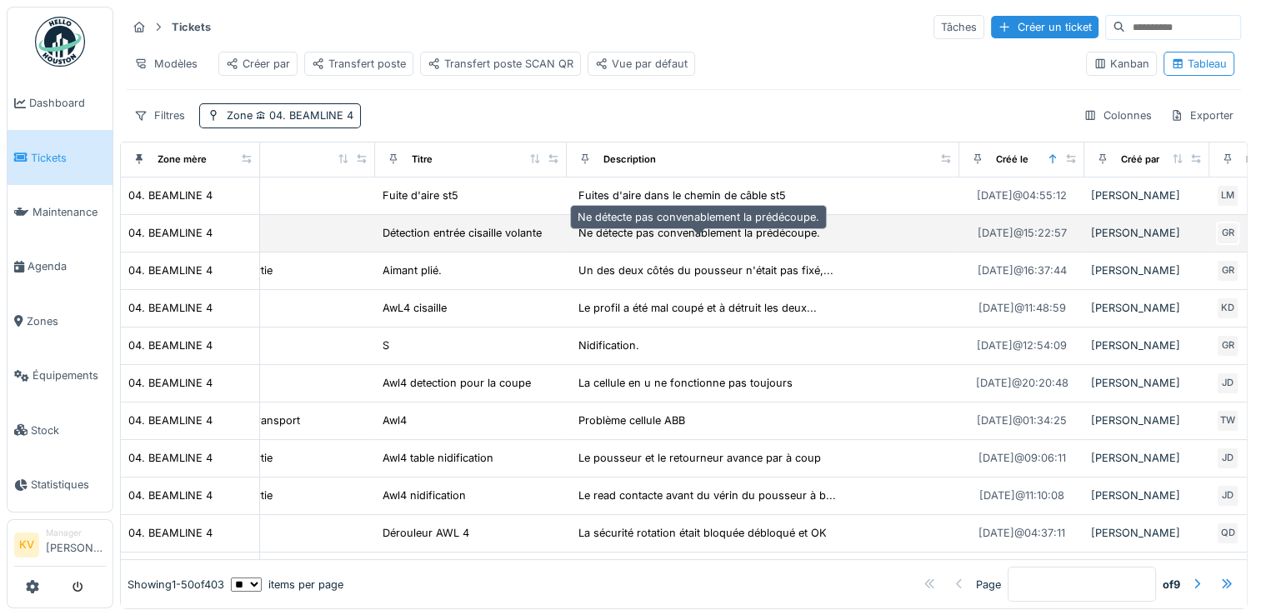
click at [670, 241] on div "Ne détecte pas convenablement la prédécoupe." at bounding box center [699, 233] width 242 height 16
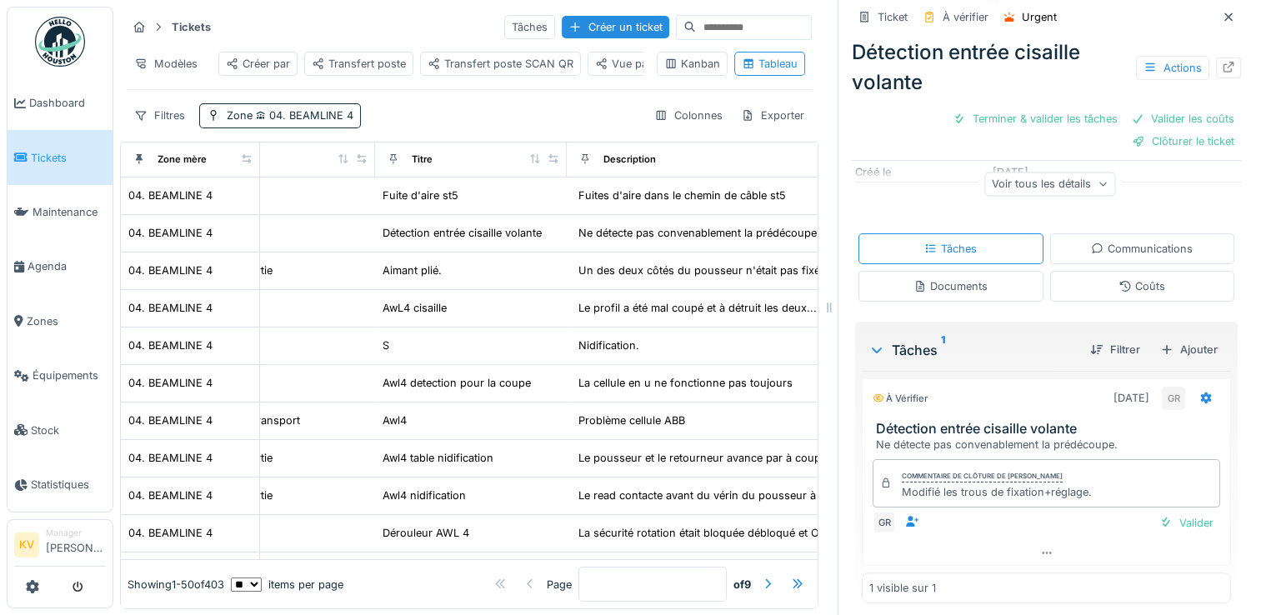
scroll to position [237, 0]
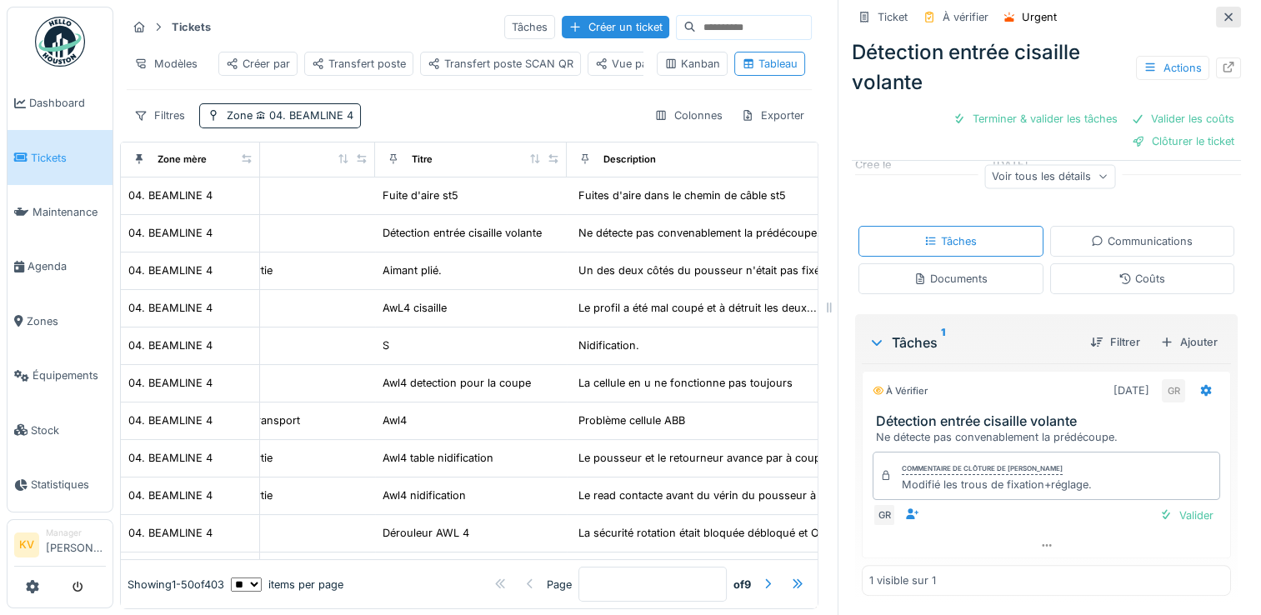
click at [1222, 17] on icon at bounding box center [1228, 17] width 13 height 11
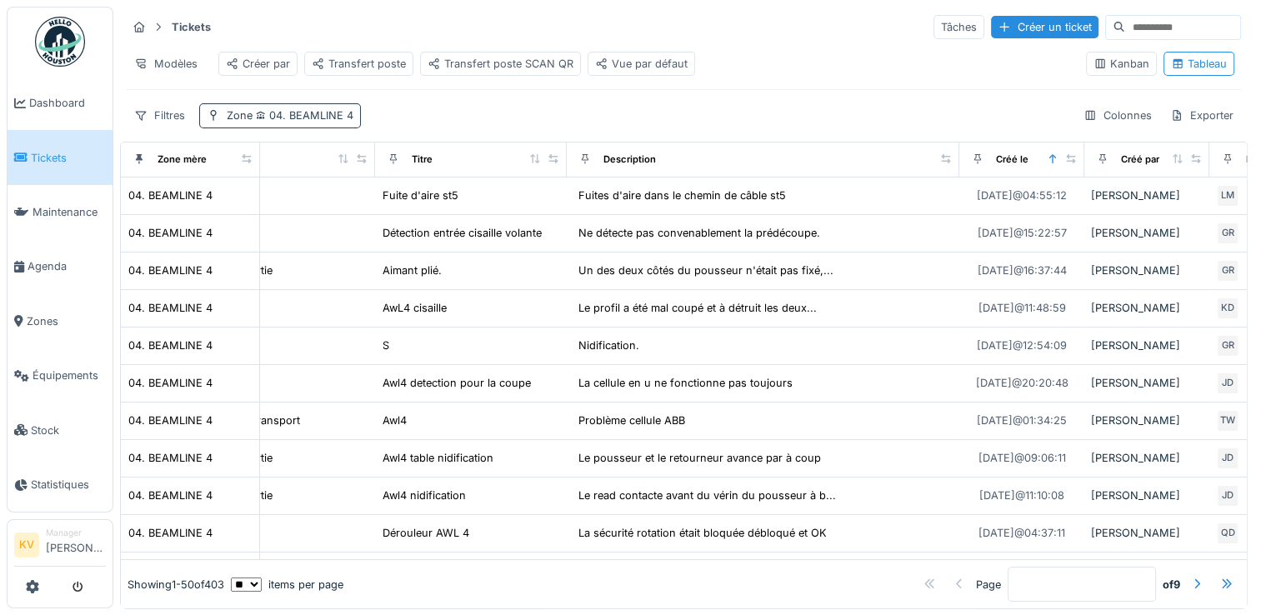
click at [324, 122] on span "04. BEAMLINE 4" at bounding box center [302, 115] width 101 height 12
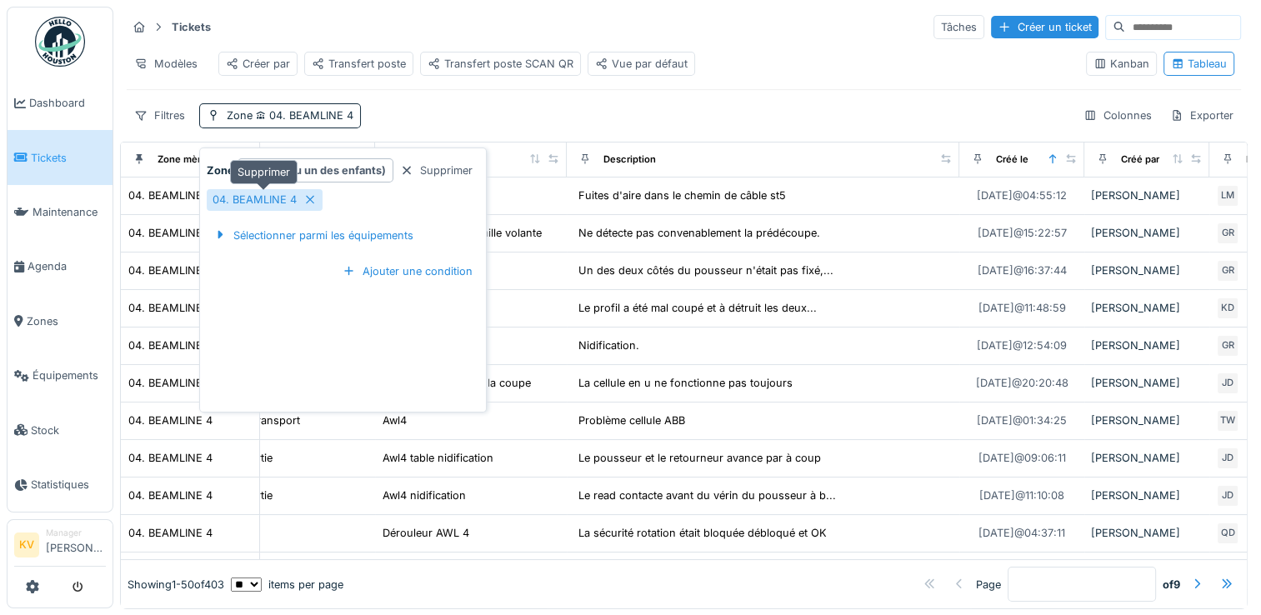
click at [312, 201] on icon at bounding box center [309, 199] width 13 height 11
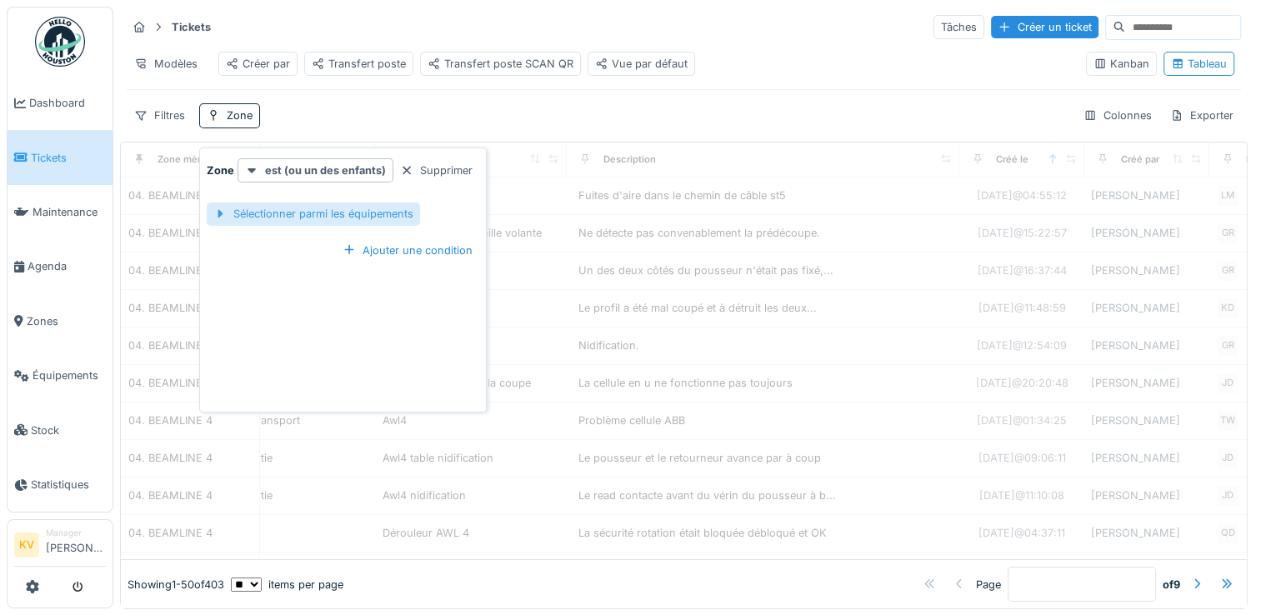
click at [325, 213] on div "Sélectionner parmi les équipements" at bounding box center [313, 213] width 213 height 22
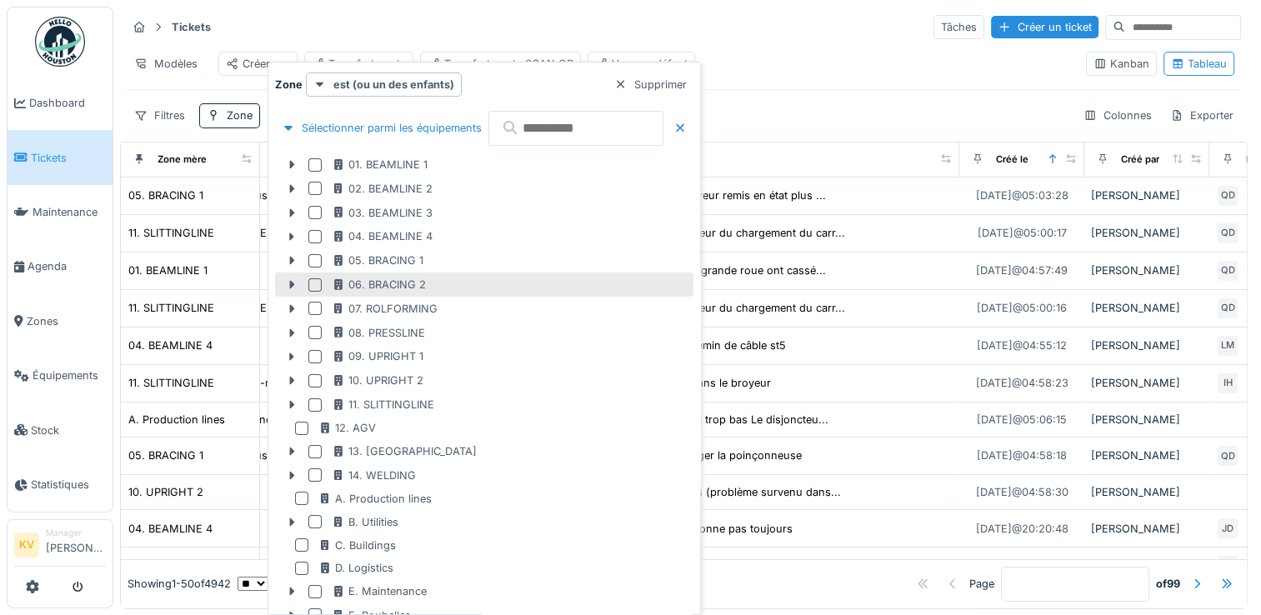
click at [317, 282] on div at bounding box center [314, 284] width 13 height 13
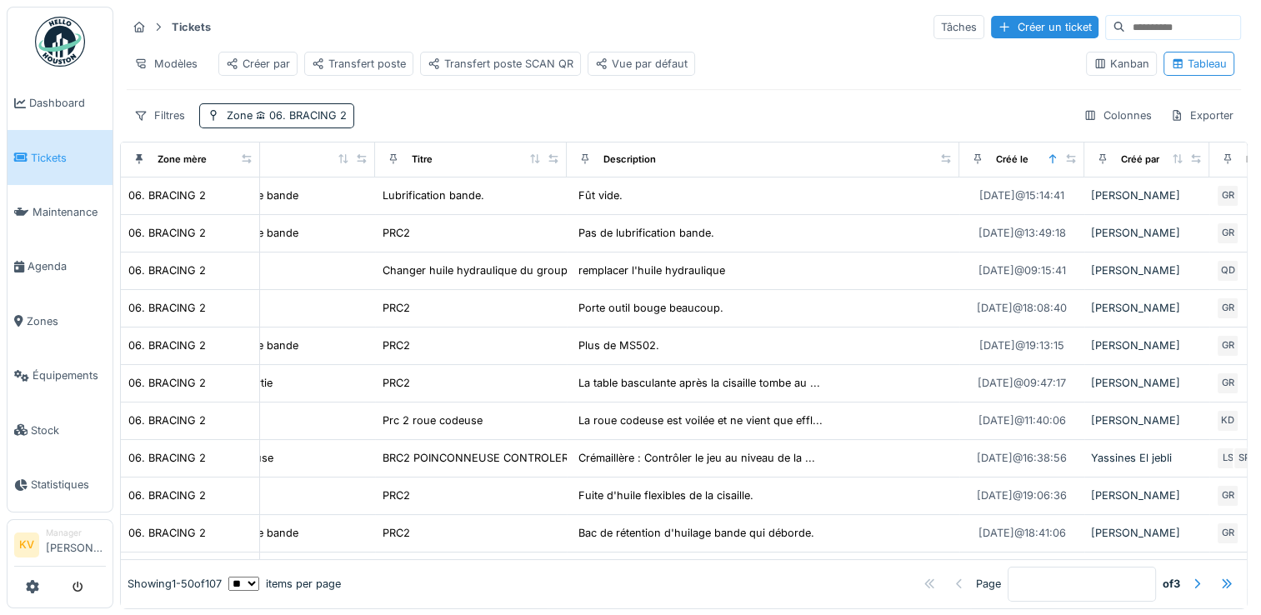
click at [787, 34] on div "Tickets Tâches Créer un ticket" at bounding box center [684, 26] width 1114 height 27
click at [321, 122] on span "06. BRACING 2" at bounding box center [299, 115] width 94 height 12
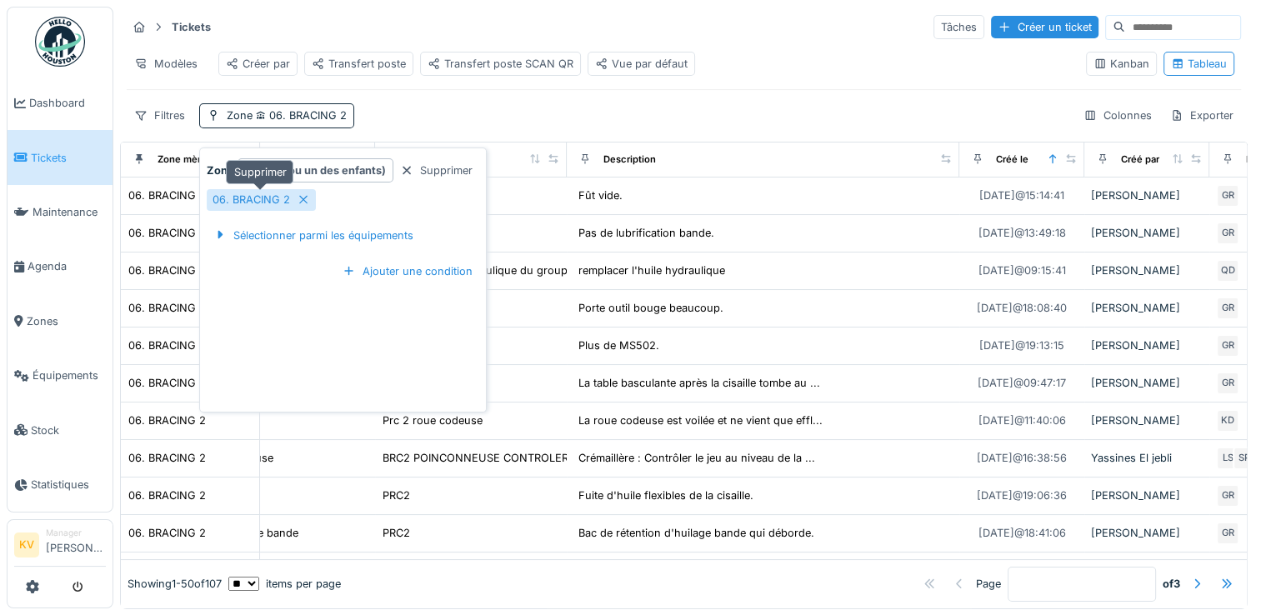
click at [287, 201] on div "06. BRACING 2" at bounding box center [250, 200] width 77 height 16
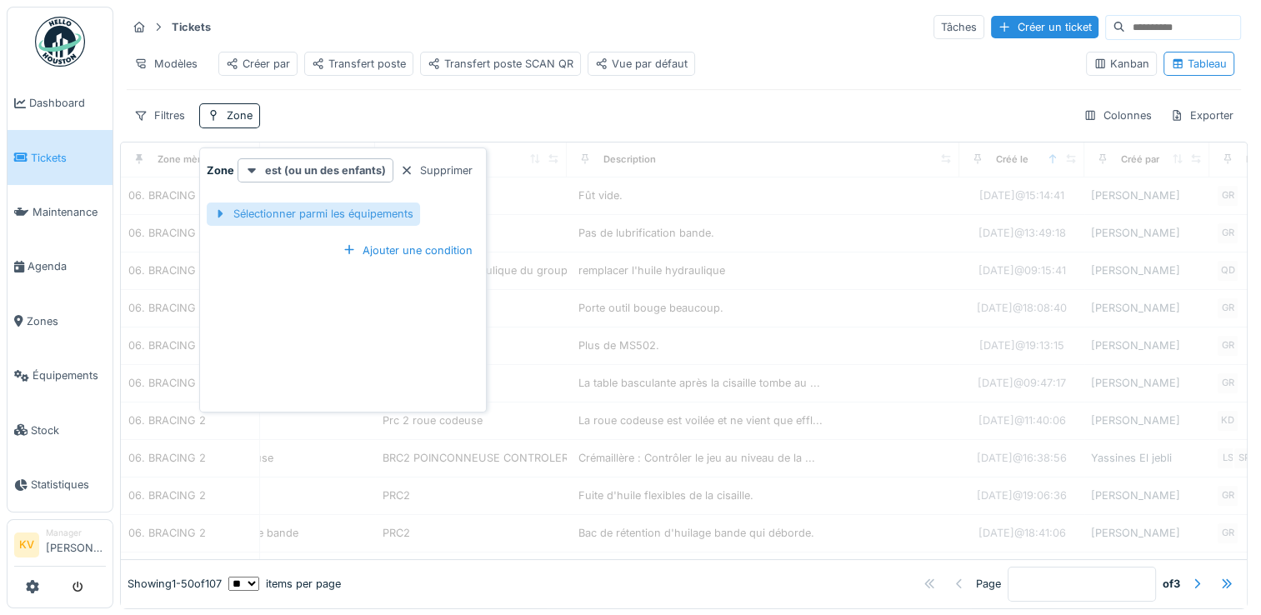
click at [357, 215] on div "Sélectionner parmi les équipements" at bounding box center [313, 213] width 213 height 22
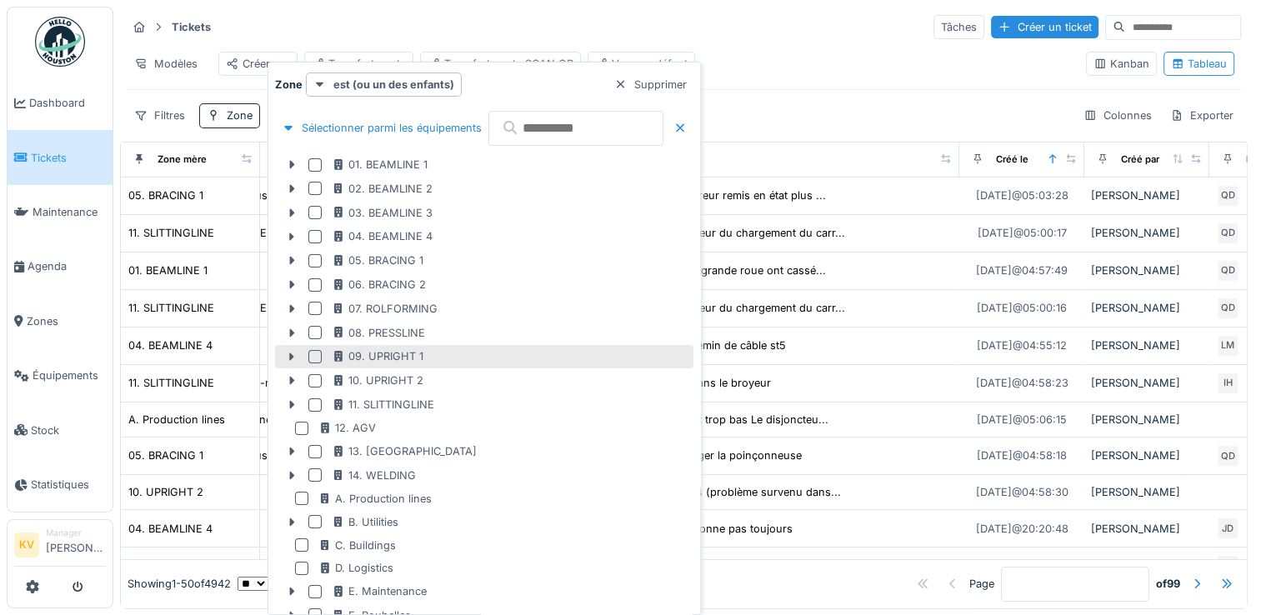
click at [313, 355] on div at bounding box center [314, 356] width 13 height 13
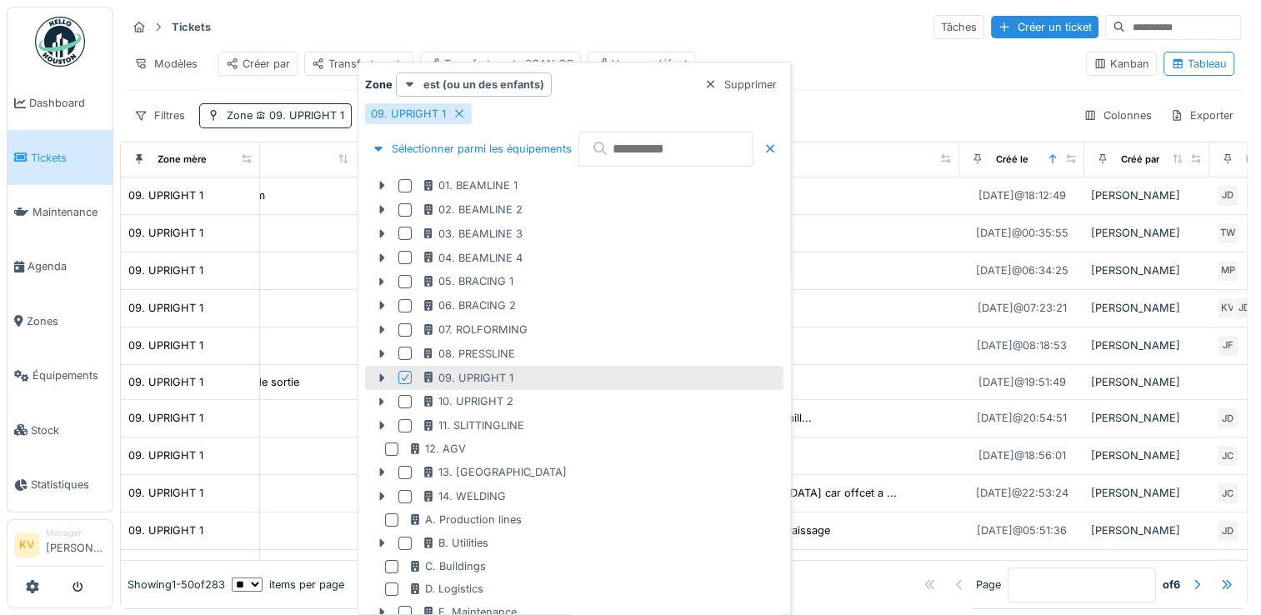
click at [556, 36] on div "Tickets Tâches Créer un ticket" at bounding box center [684, 26] width 1114 height 27
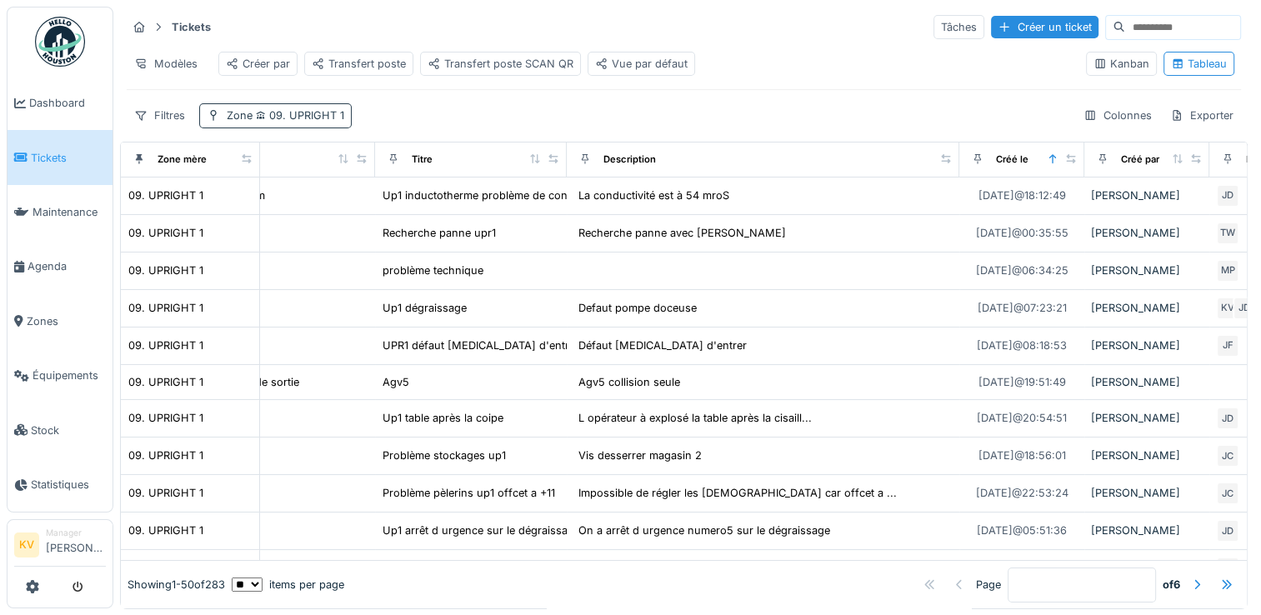
click at [334, 122] on span "09. UPRIGHT 1" at bounding box center [298, 115] width 92 height 12
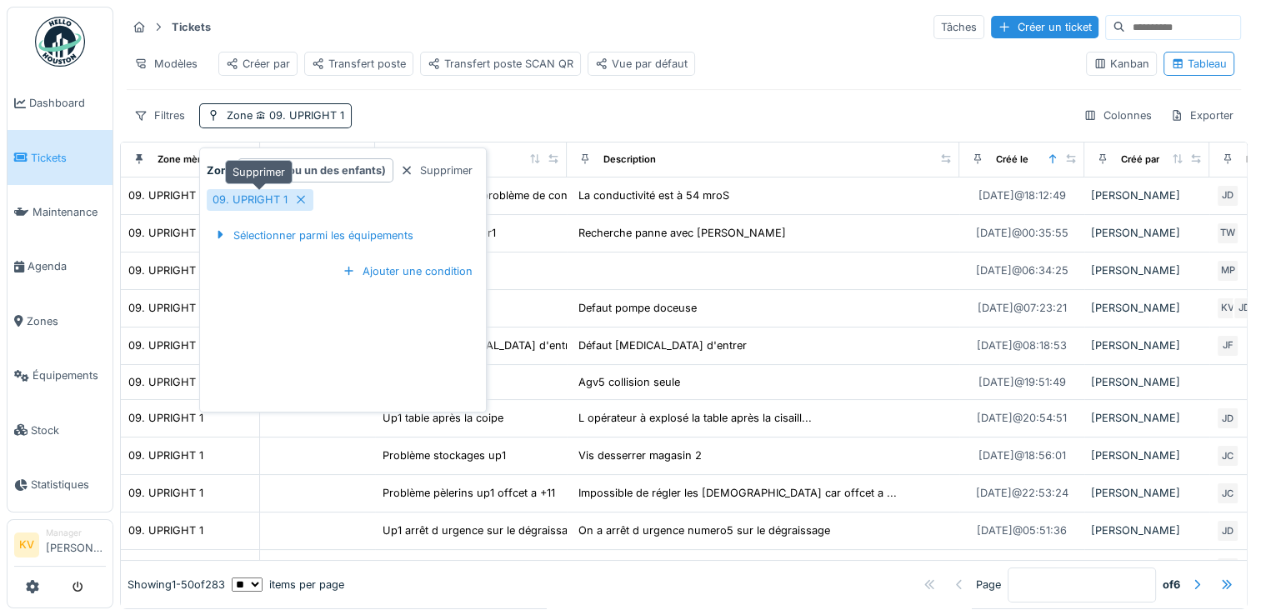
click at [287, 202] on div "09. UPRIGHT 1" at bounding box center [260, 199] width 107 height 21
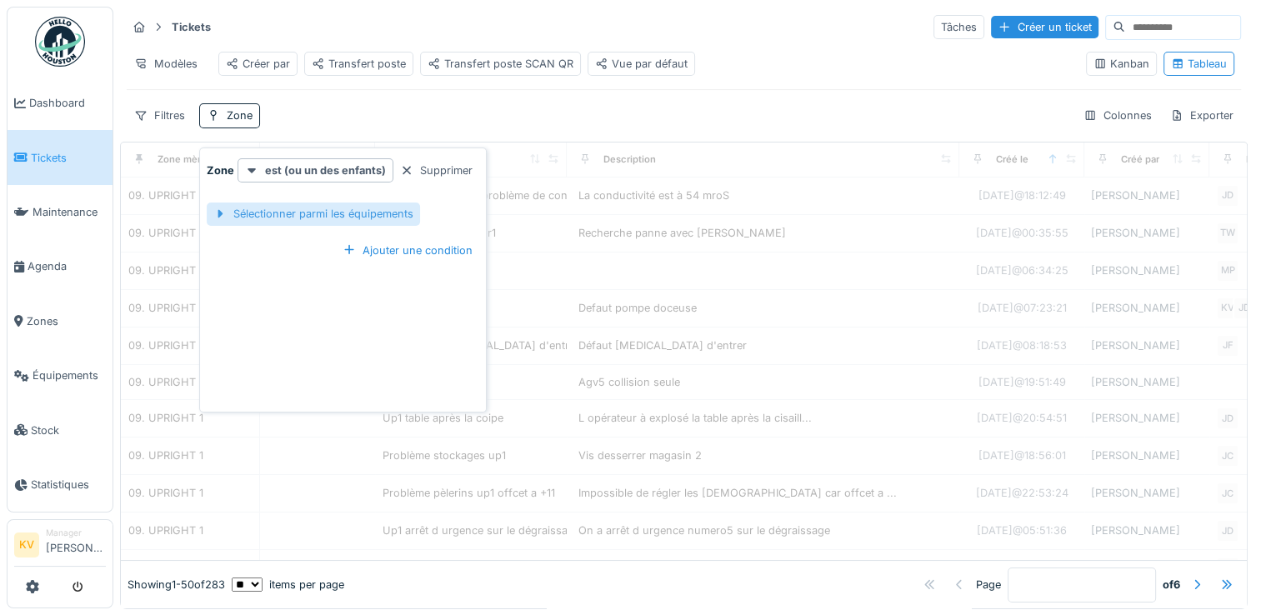
click at [306, 212] on div "Sélectionner parmi les équipements" at bounding box center [313, 213] width 213 height 22
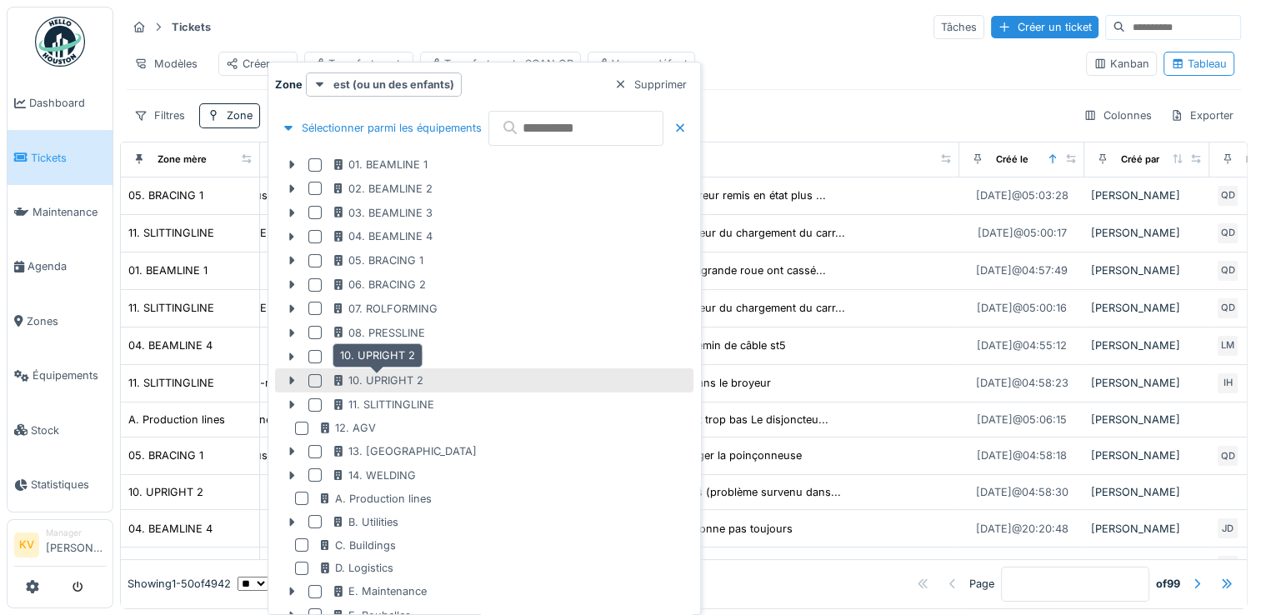
click at [349, 376] on div "10. UPRIGHT 2" at bounding box center [378, 380] width 92 height 16
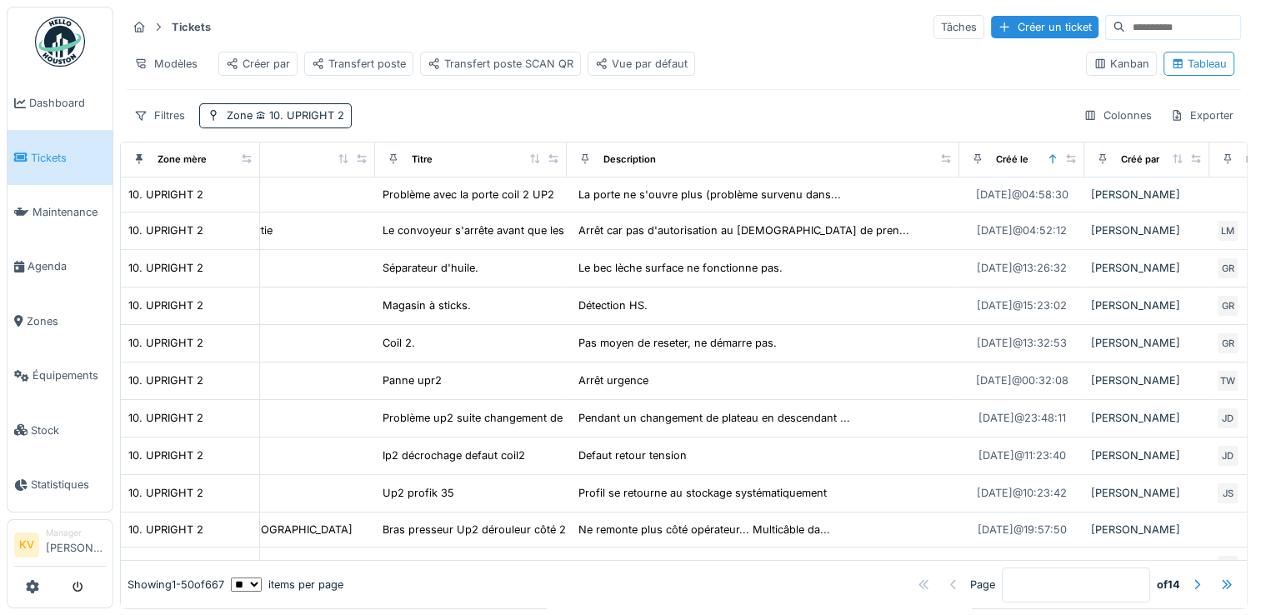
click at [780, 28] on div "Tickets Tâches Créer un ticket" at bounding box center [684, 26] width 1114 height 27
click at [317, 122] on span "10. UPRIGHT 2" at bounding box center [298, 115] width 92 height 12
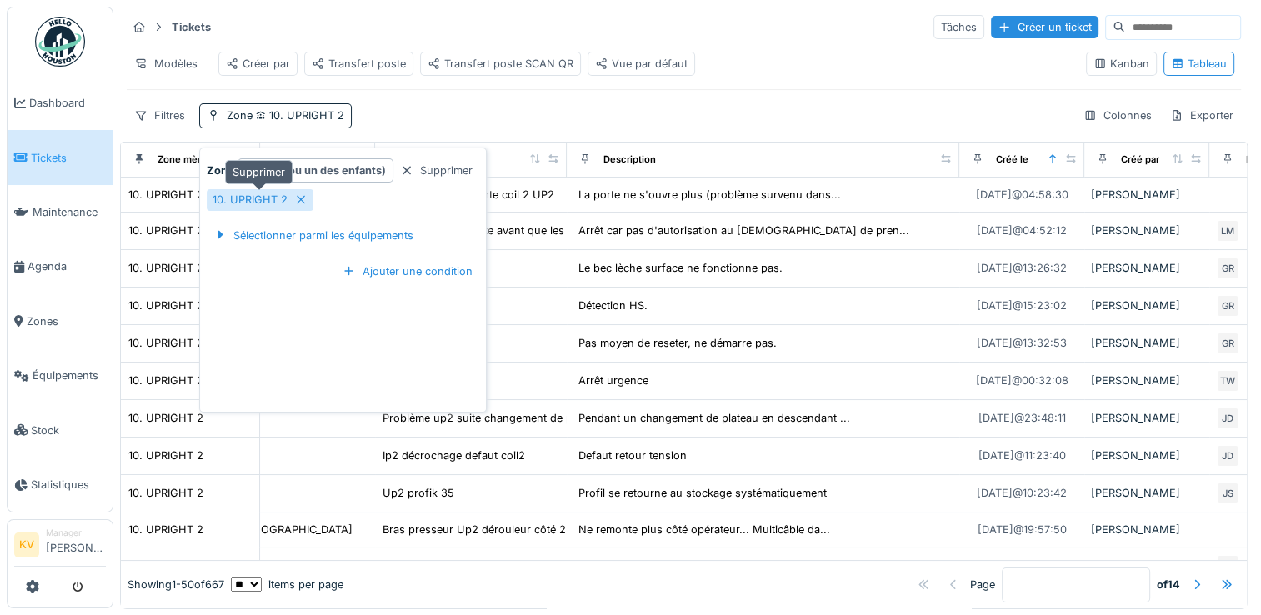
click at [294, 195] on icon at bounding box center [300, 199] width 13 height 11
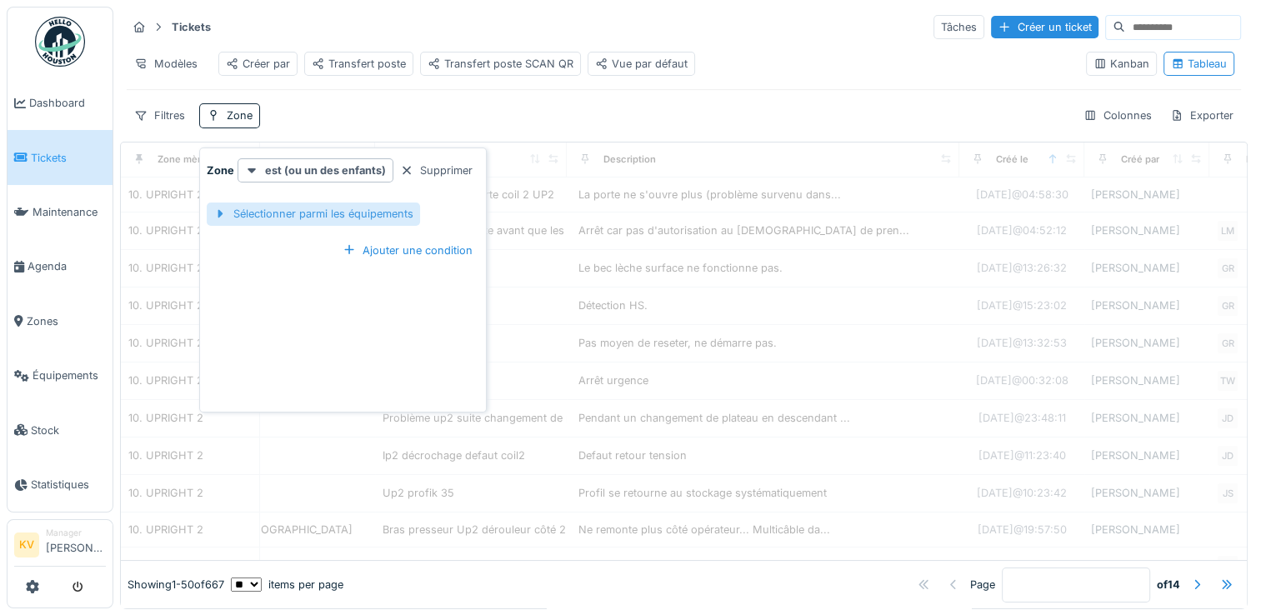
click at [308, 208] on div "Sélectionner parmi les équipements" at bounding box center [313, 213] width 213 height 22
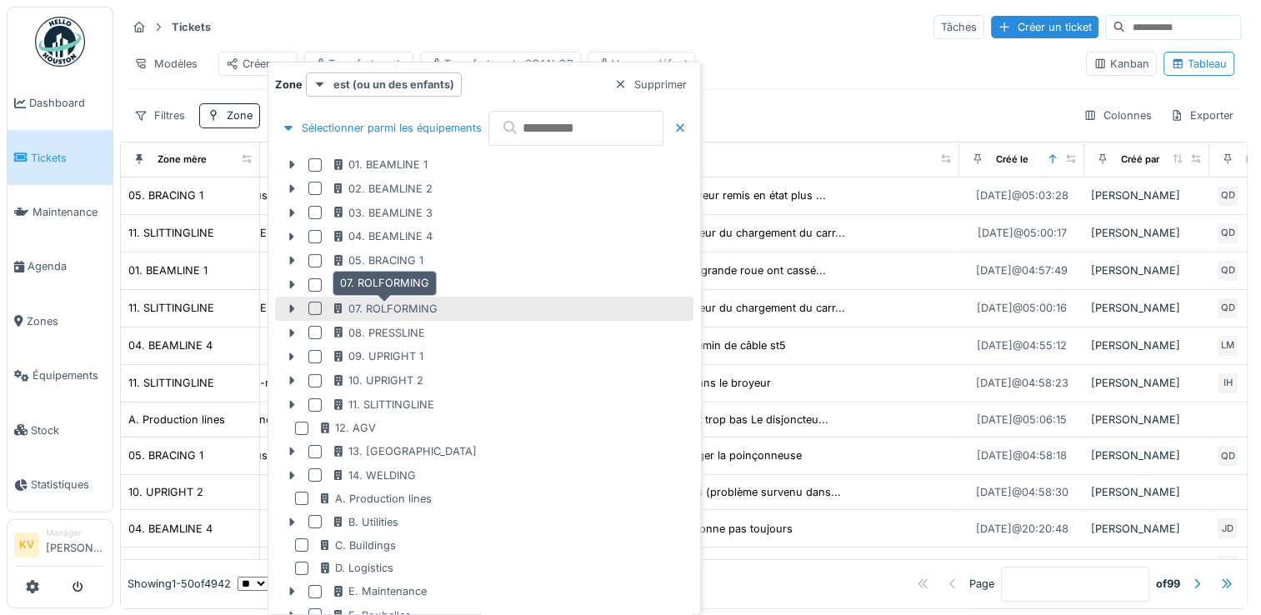
click at [377, 302] on div "07. ROLFORMING" at bounding box center [385, 309] width 106 height 16
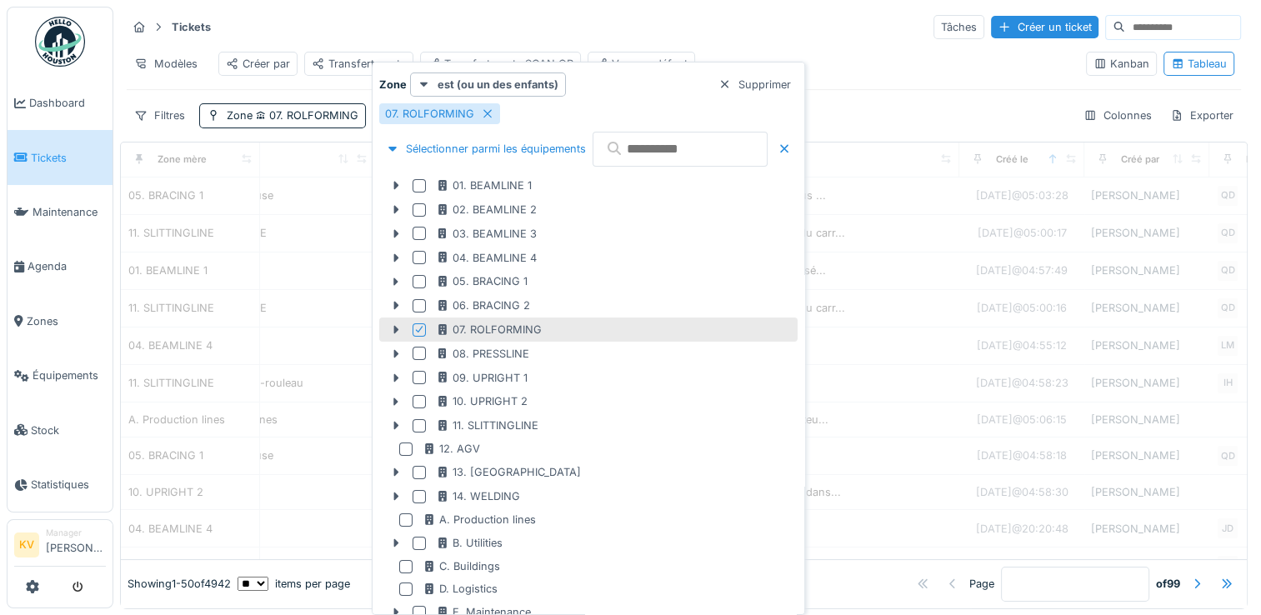
click at [762, 18] on div "Tickets Tâches Créer un ticket" at bounding box center [684, 26] width 1114 height 27
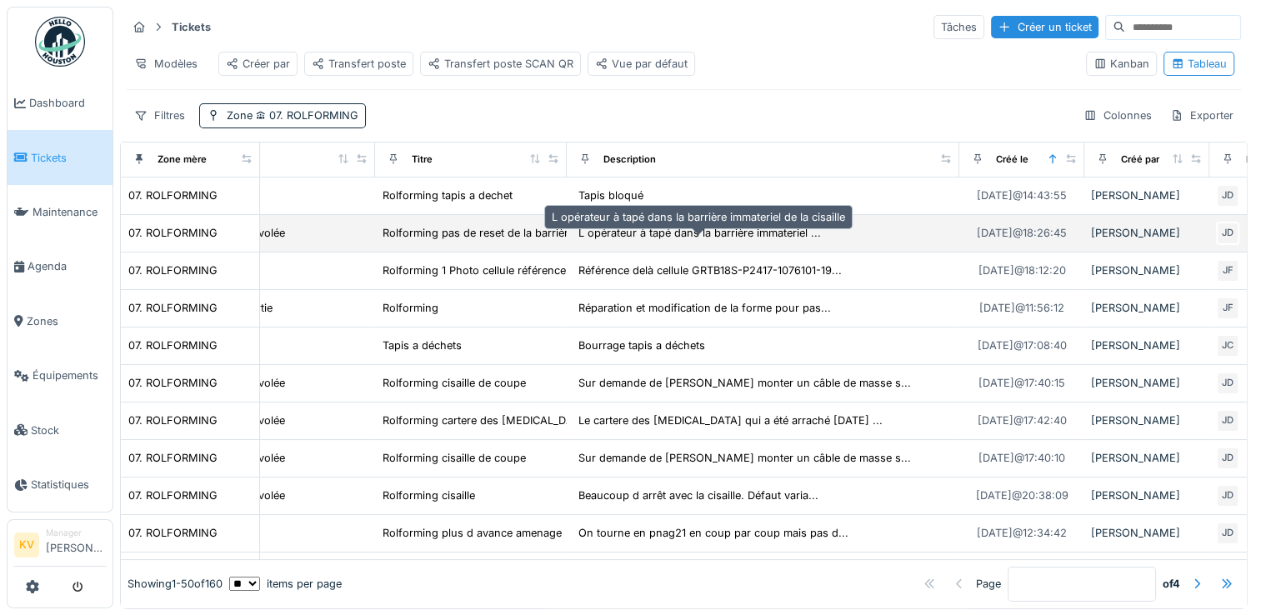
click at [703, 242] on div "L opérateur à tapé dans la barrière immateriel ..." at bounding box center [699, 232] width 252 height 19
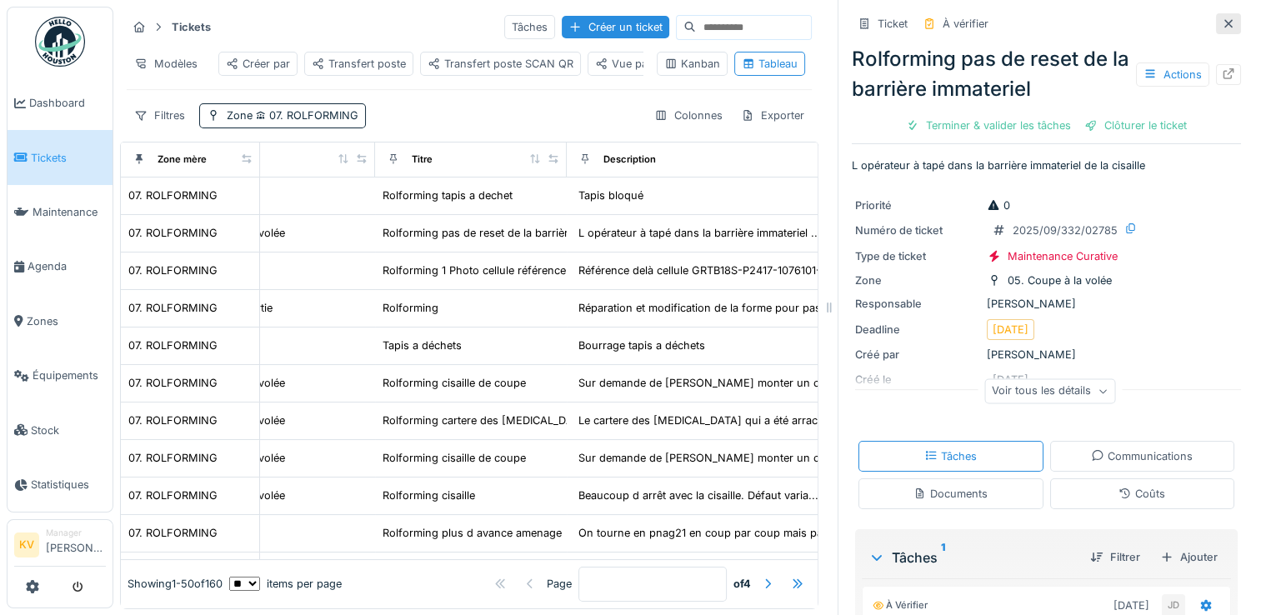
click at [1224, 23] on icon at bounding box center [1228, 23] width 8 height 8
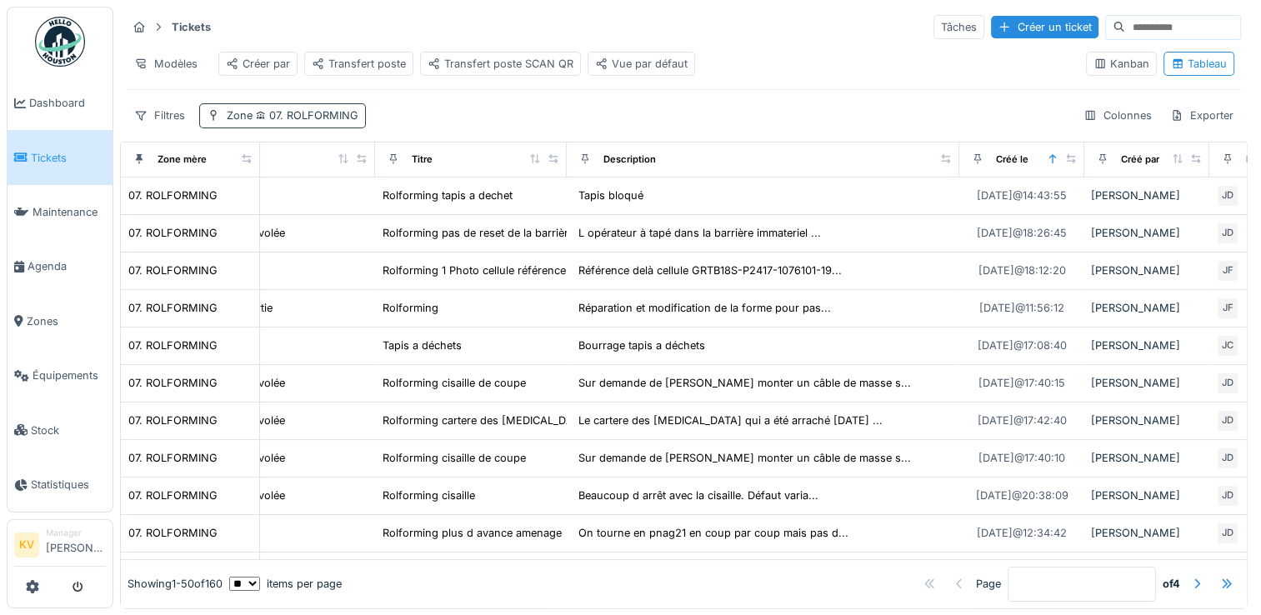
click at [310, 122] on span "07. ROLFORMING" at bounding box center [305, 115] width 106 height 12
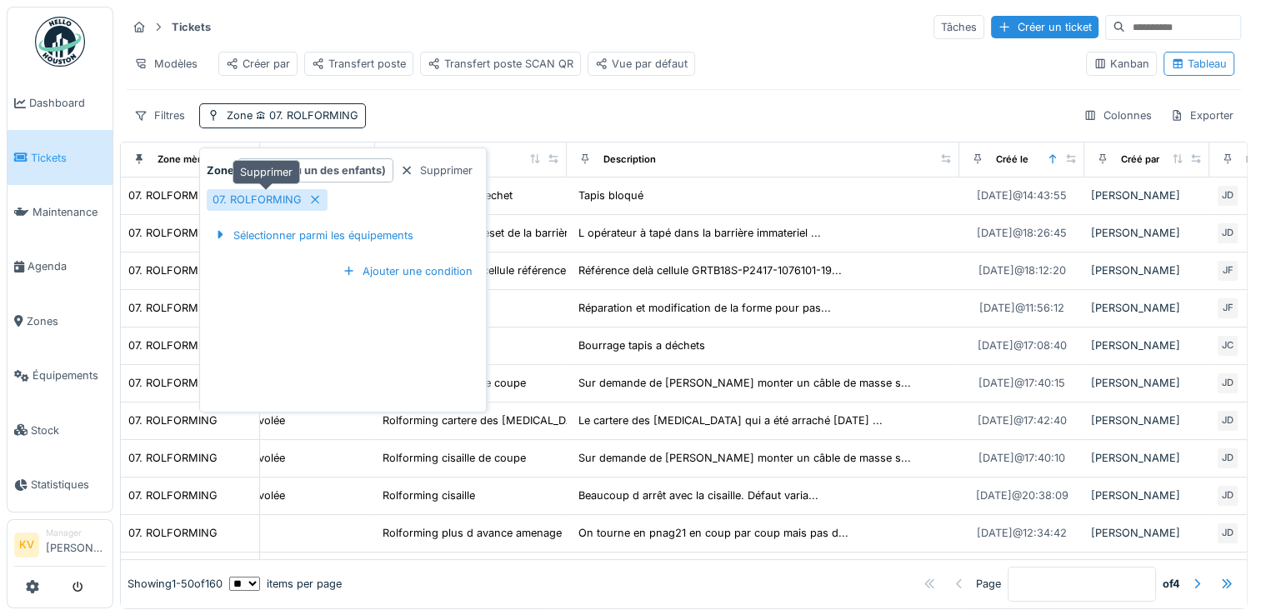
click at [297, 198] on div "07. ROLFORMING" at bounding box center [256, 200] width 89 height 16
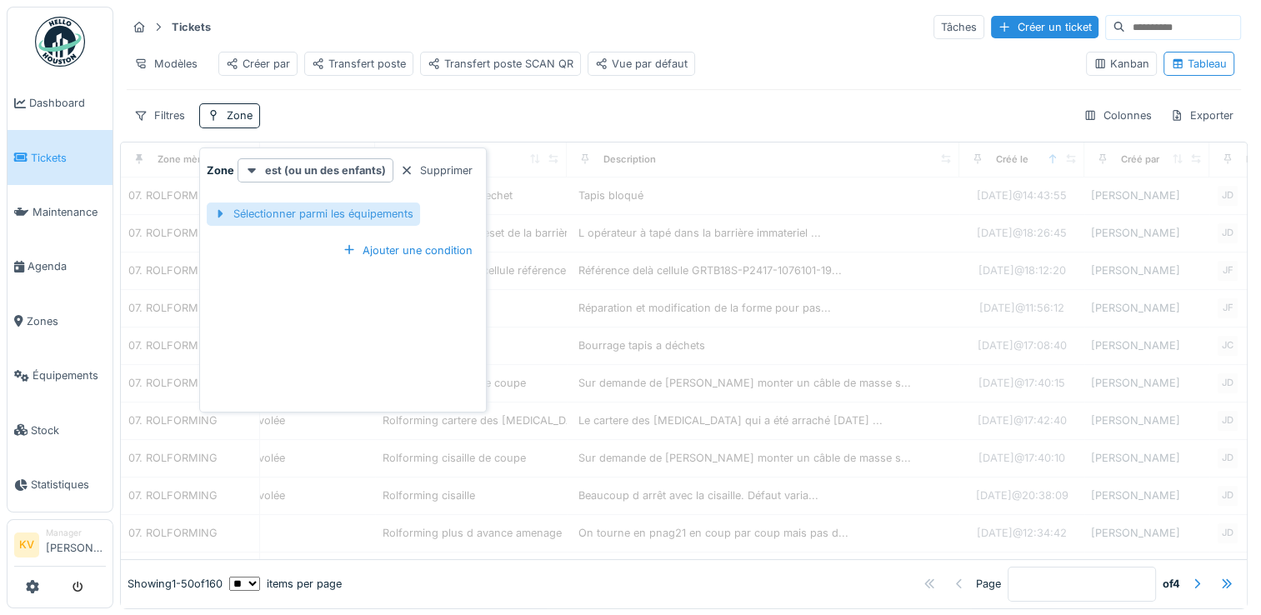
click at [350, 218] on div "Sélectionner parmi les équipements" at bounding box center [313, 213] width 213 height 22
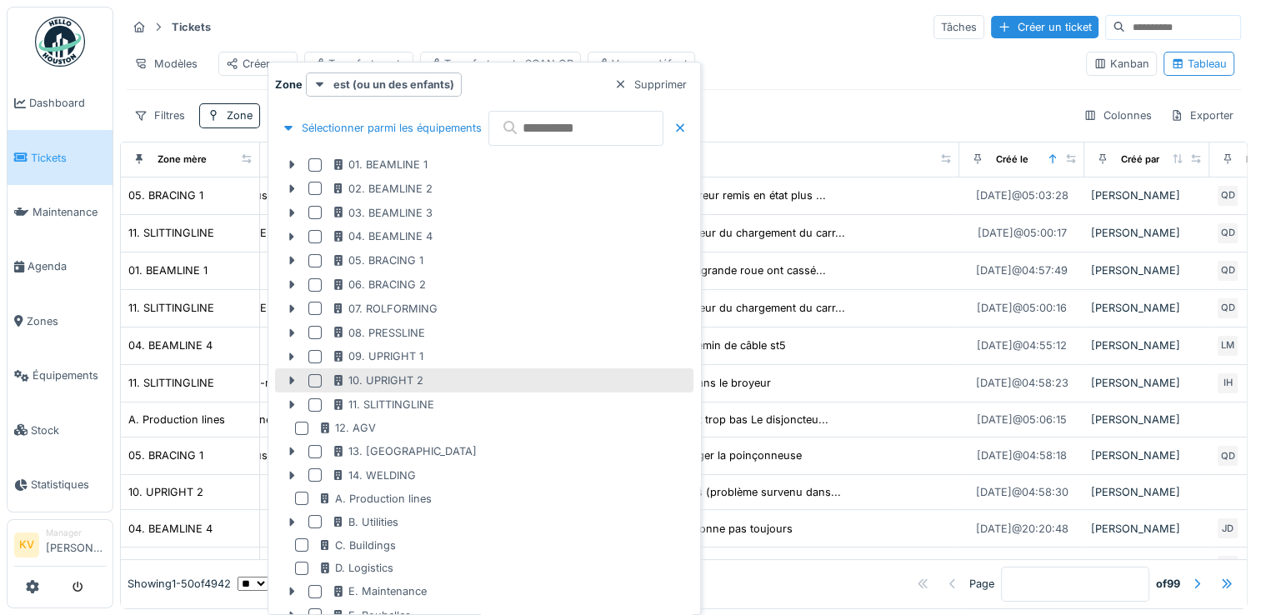
click at [321, 387] on div "10. UPRIGHT 2" at bounding box center [484, 380] width 418 height 24
click at [312, 382] on div at bounding box center [314, 380] width 13 height 13
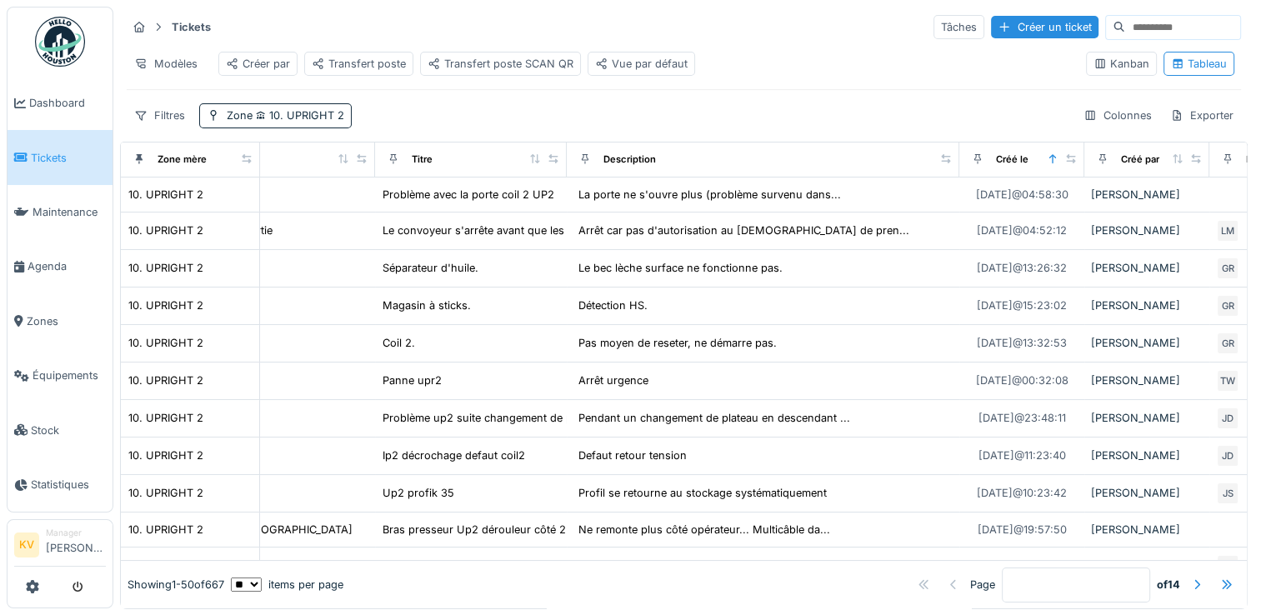
click at [745, 32] on div "Tickets Tâches Créer un ticket" at bounding box center [684, 26] width 1114 height 27
